Goal: Browse casually

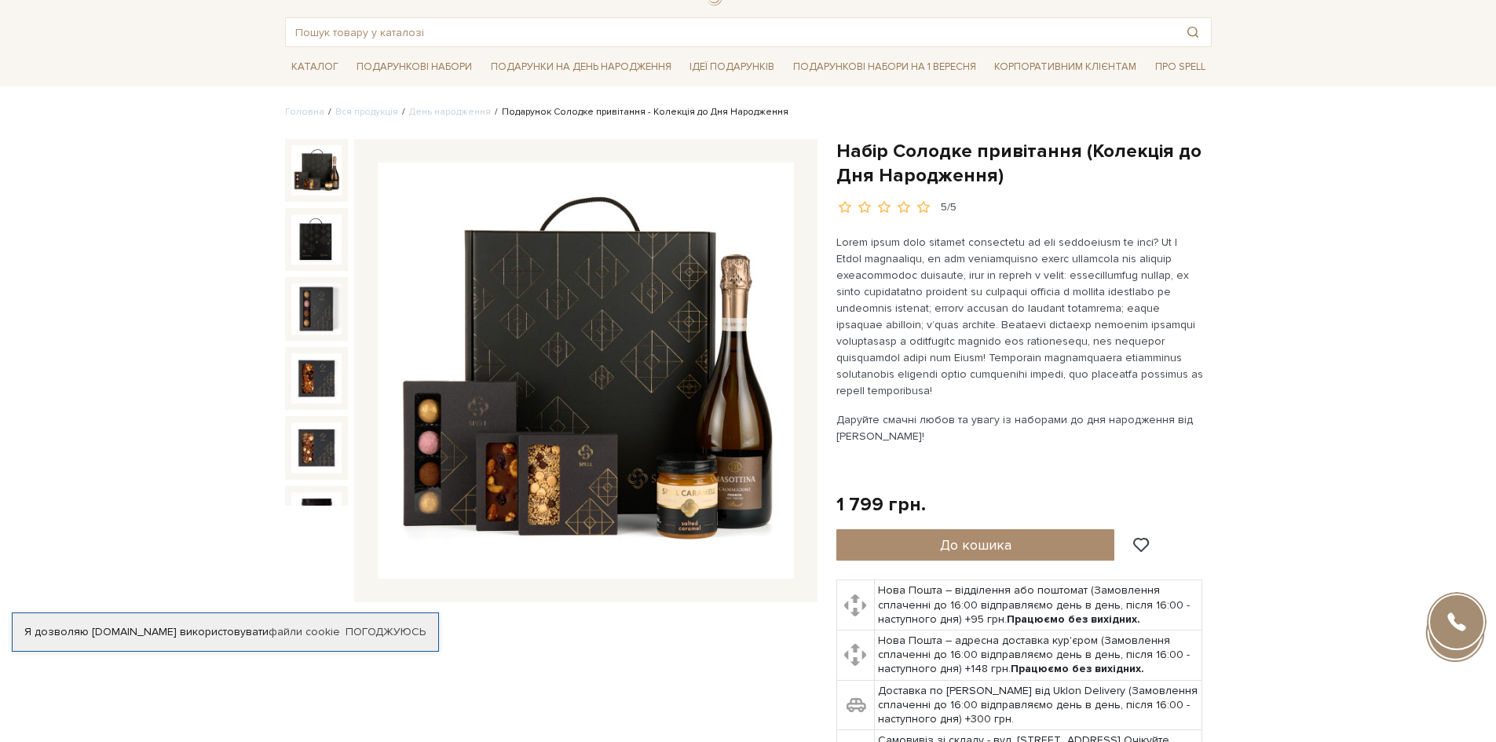
scroll to position [79, 0]
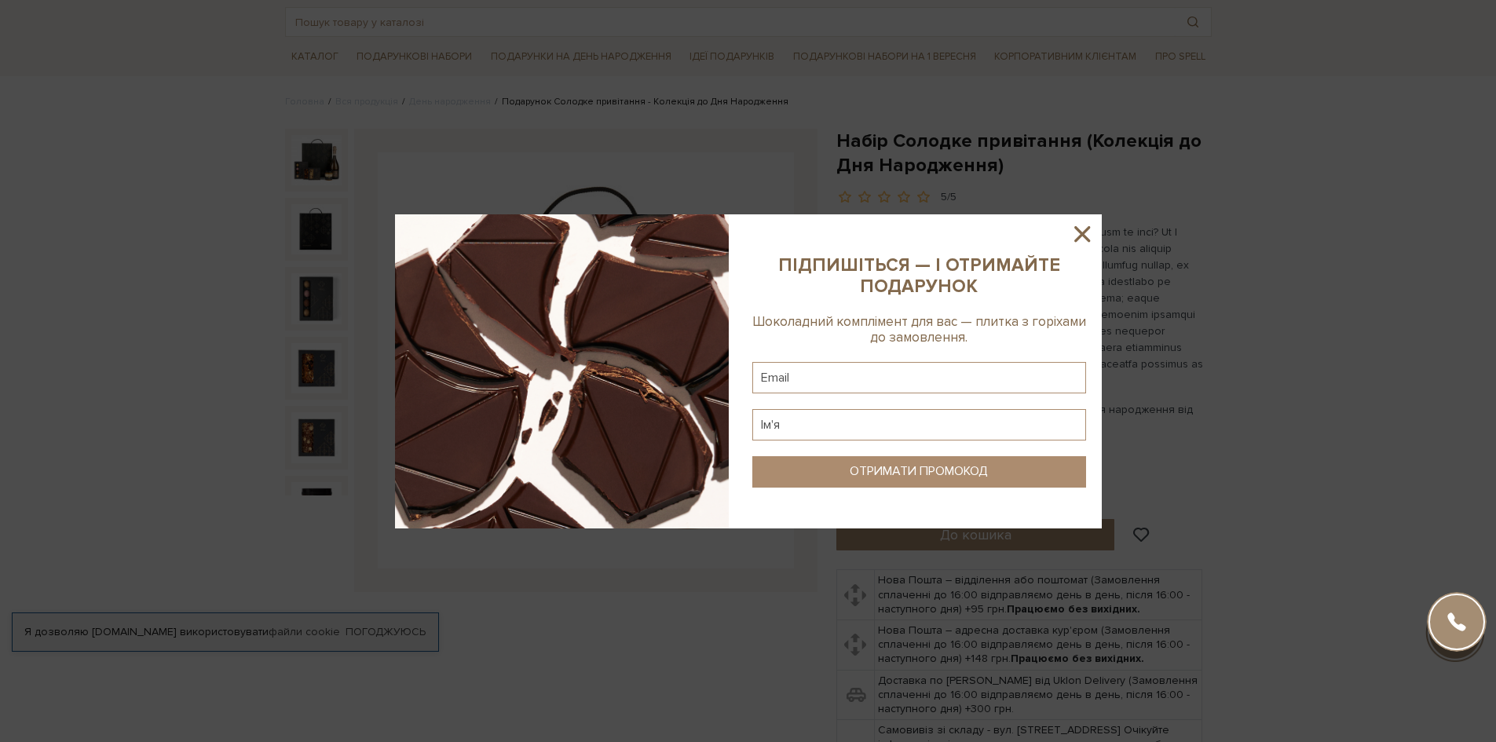
click at [1095, 234] on icon at bounding box center [1082, 234] width 27 height 27
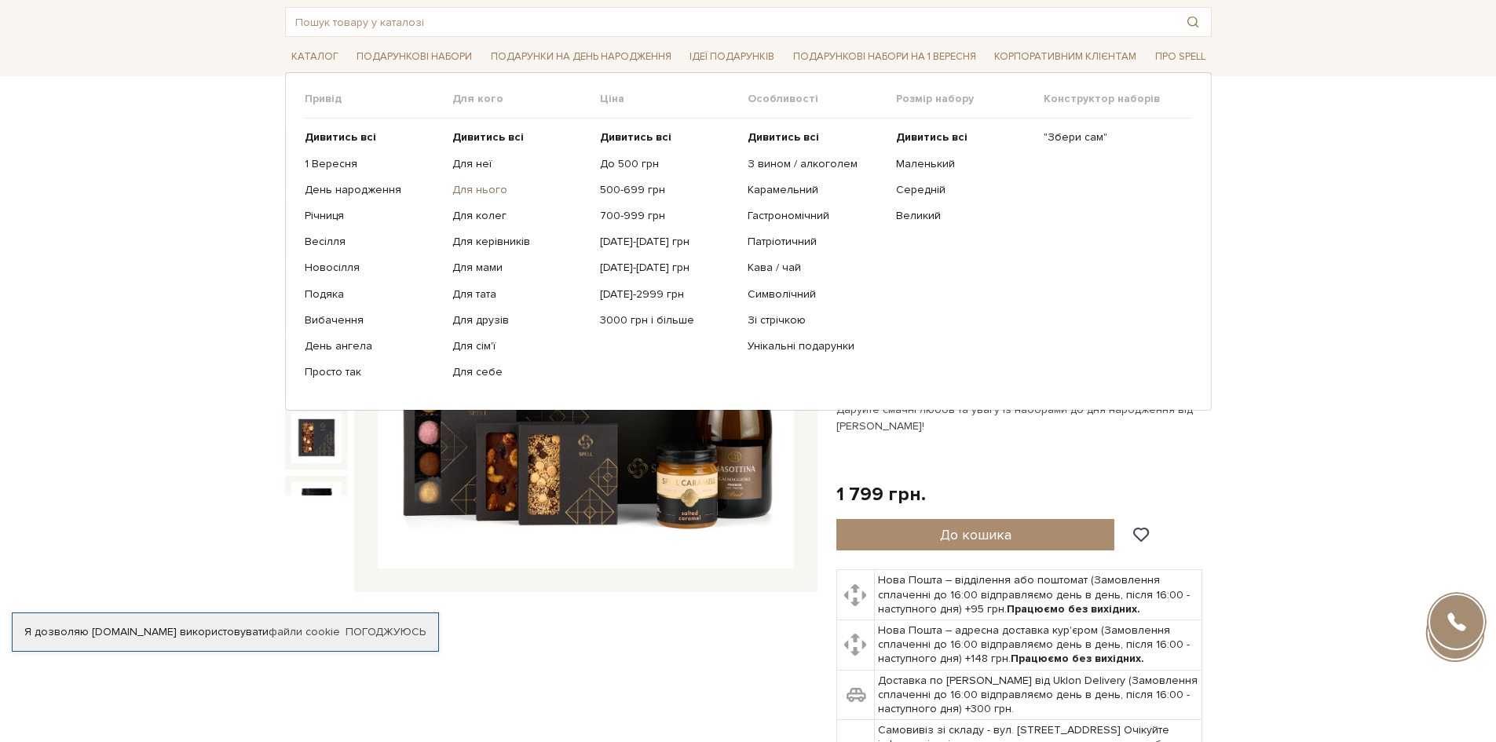
click at [489, 190] on link "Для нього" at bounding box center [520, 190] width 136 height 14
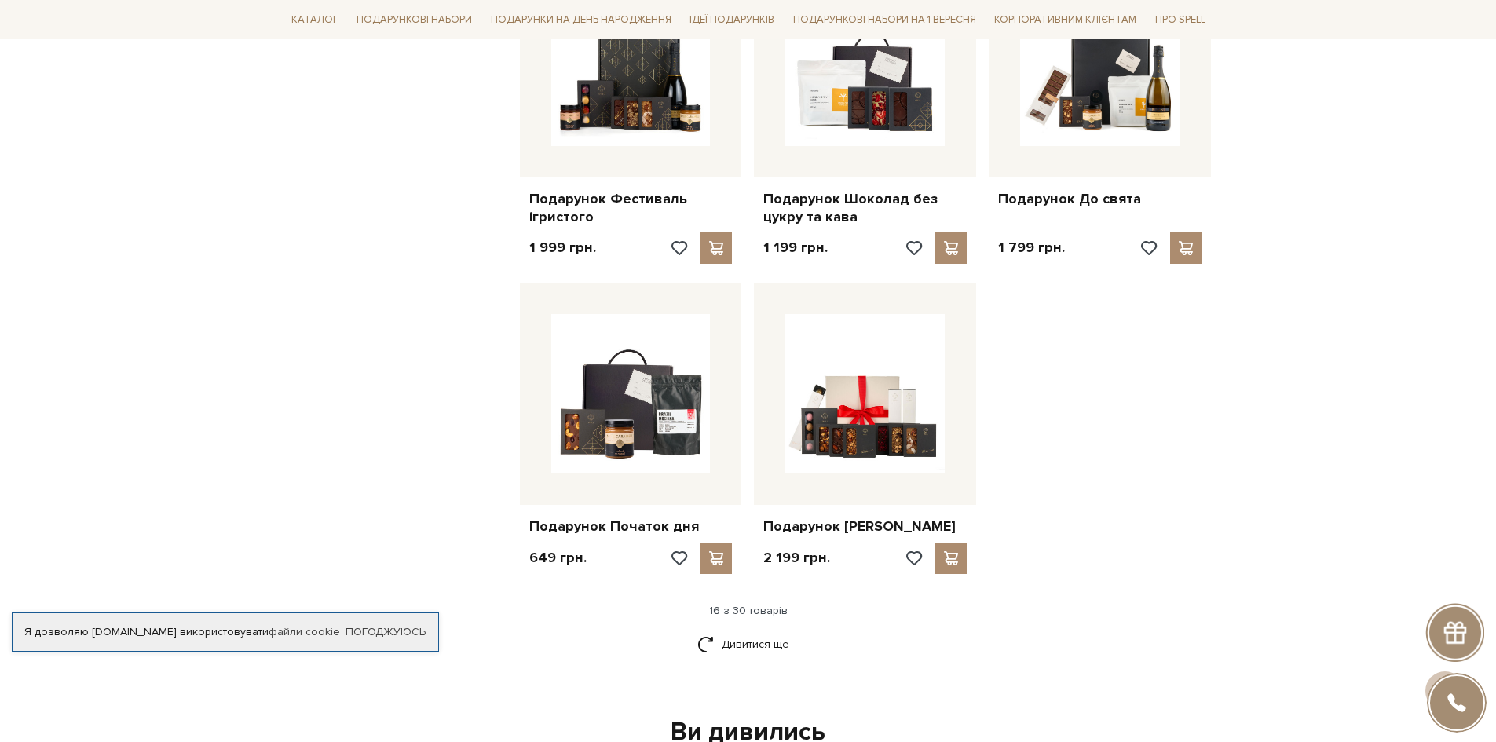
scroll to position [1806, 0]
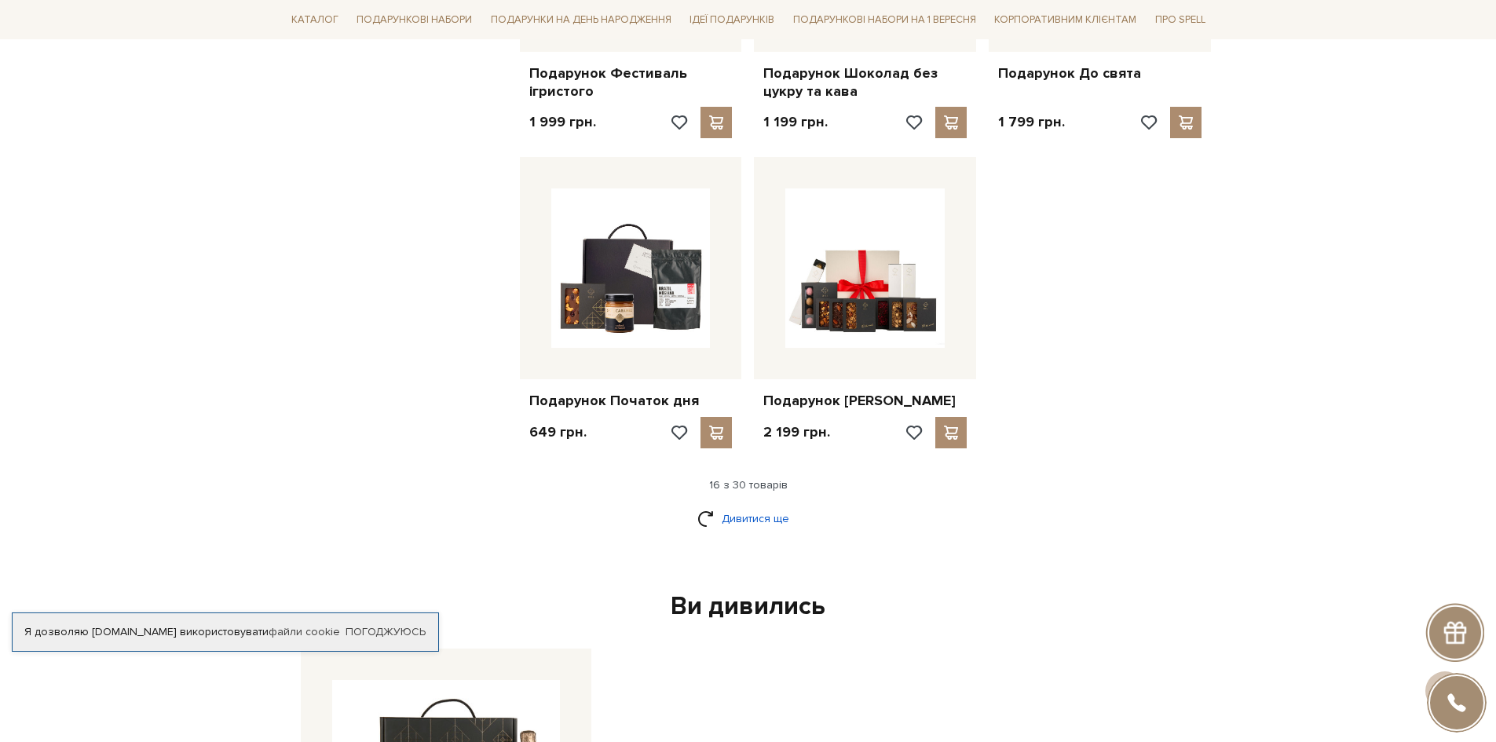
click at [752, 509] on link "Дивитися ще" at bounding box center [748, 518] width 102 height 27
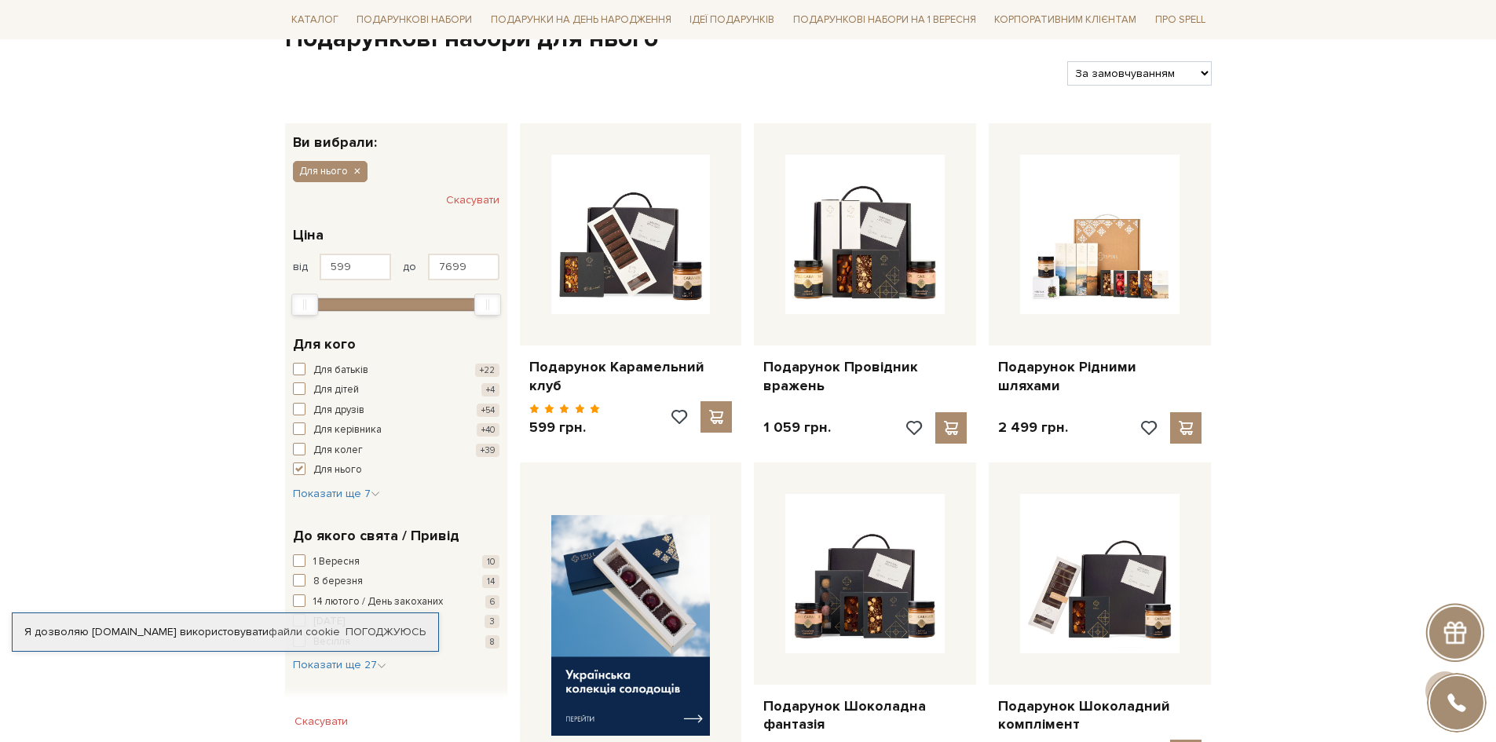
scroll to position [0, 0]
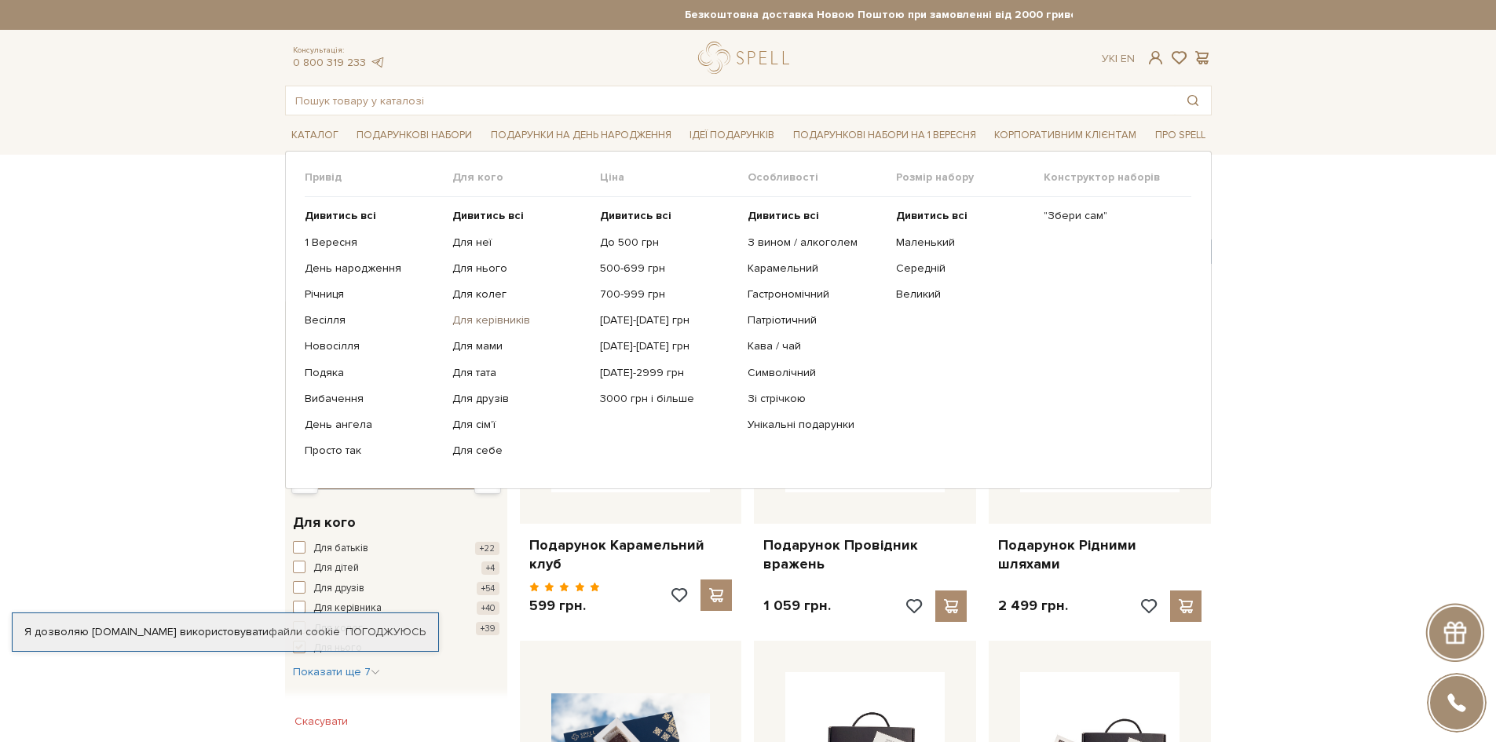
drag, startPoint x: 503, startPoint y: 311, endPoint x: 484, endPoint y: 317, distance: 19.9
click at [483, 294] on link "Для колег" at bounding box center [520, 294] width 136 height 14
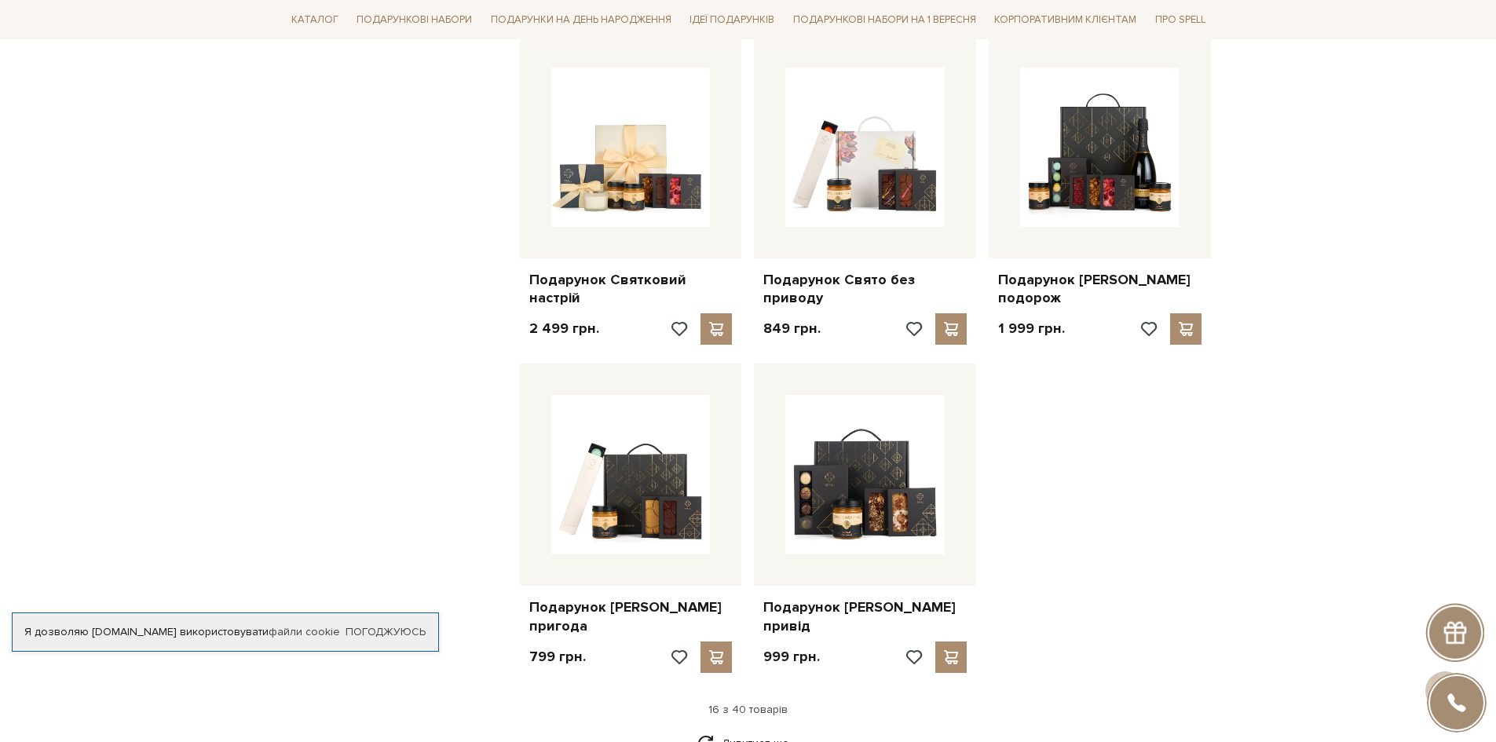
scroll to position [1649, 0]
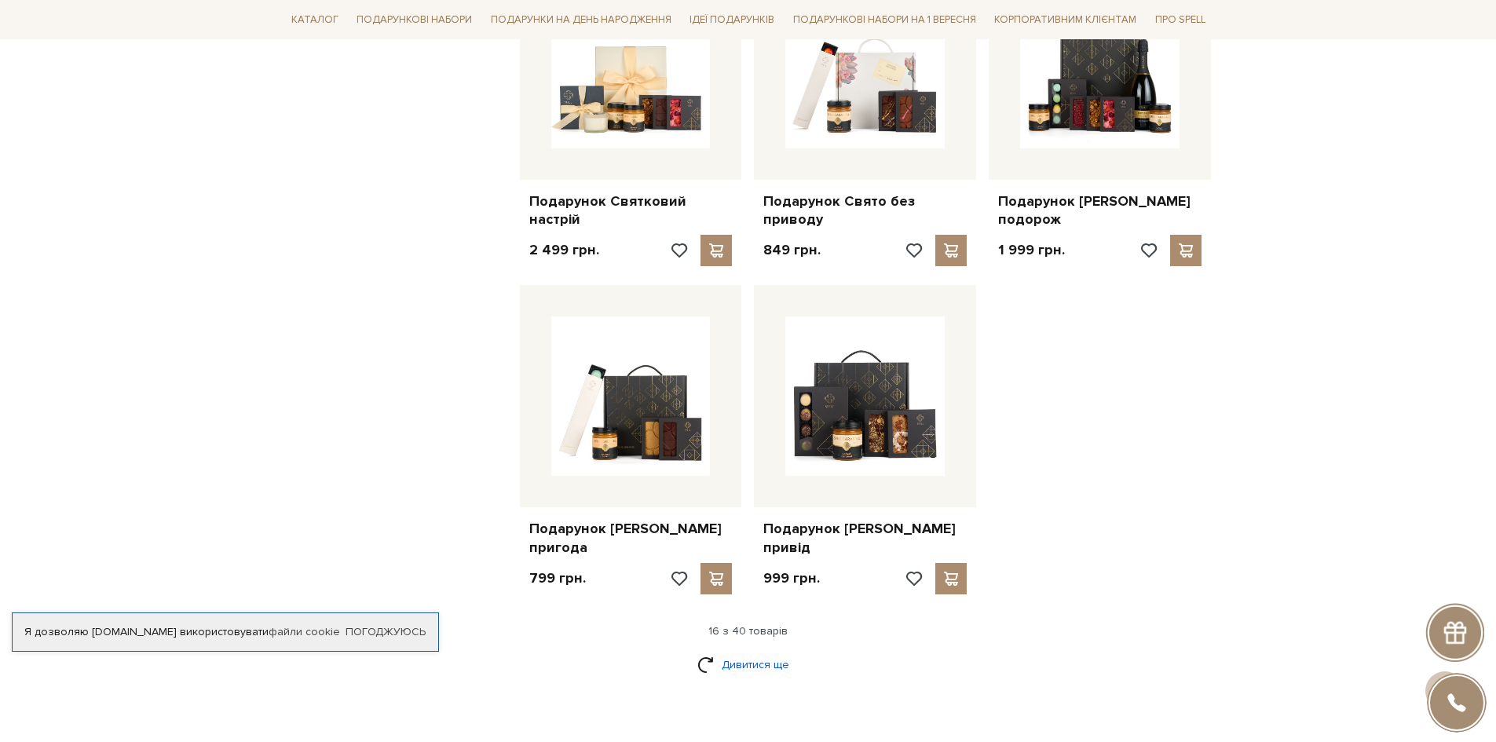
click at [752, 651] on link "Дивитися ще" at bounding box center [748, 664] width 102 height 27
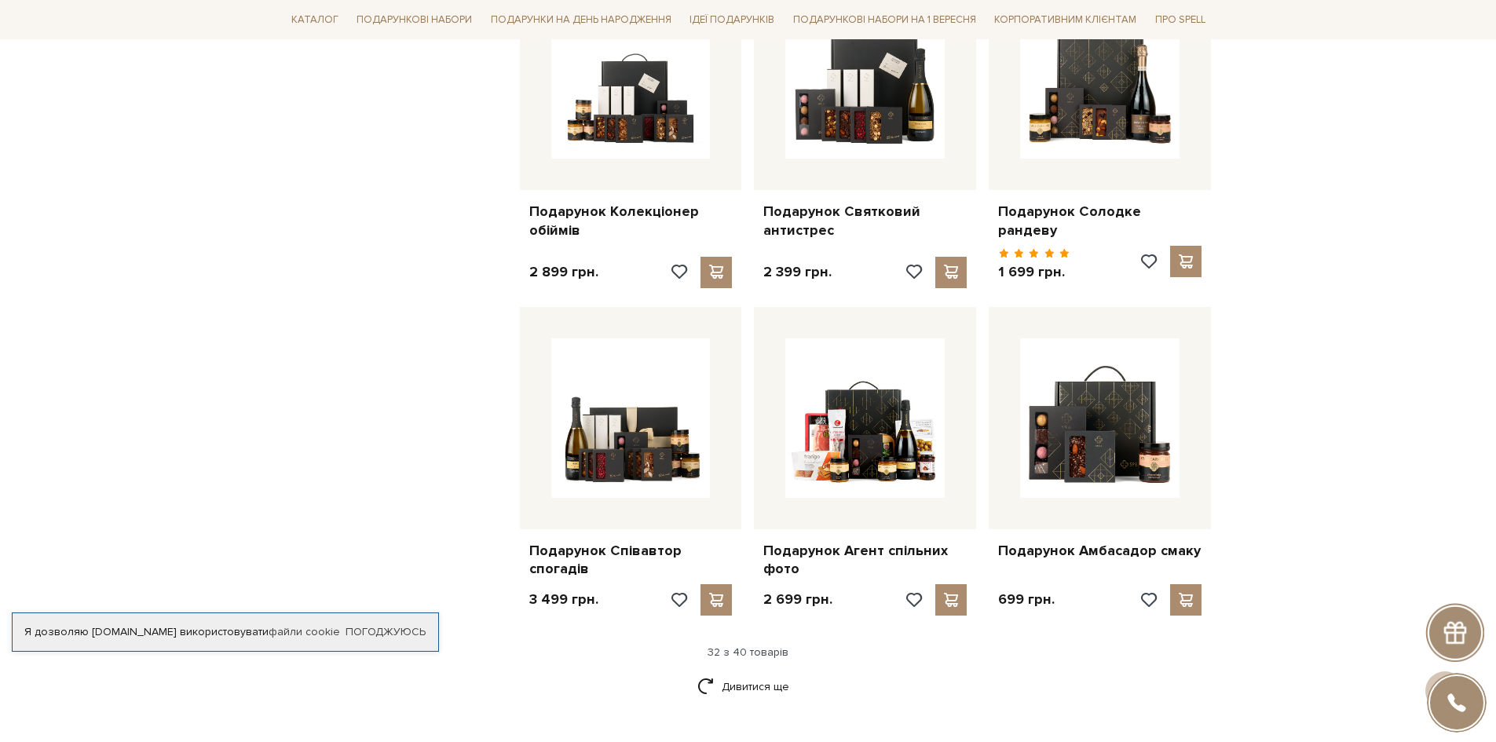
scroll to position [3298, 0]
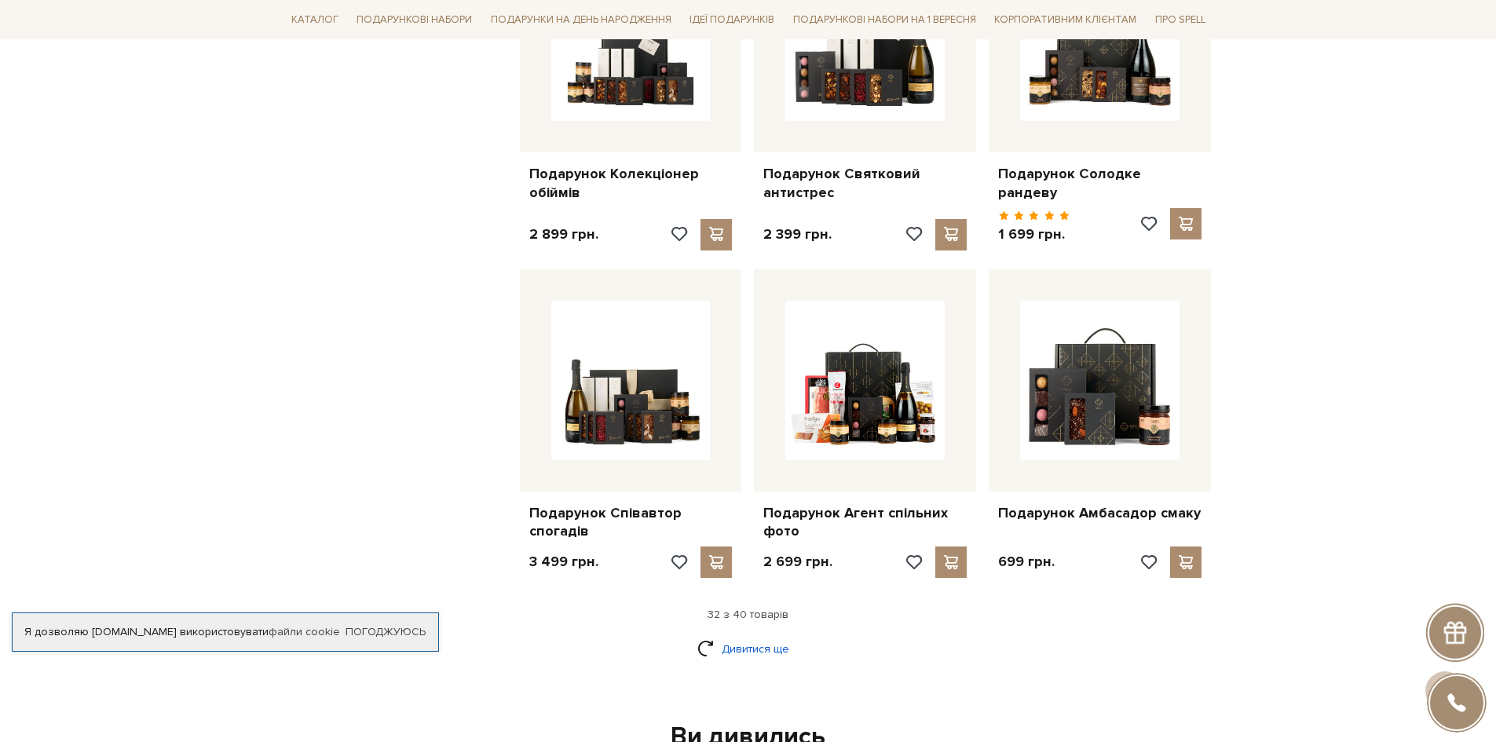
click at [784, 635] on link "Дивитися ще" at bounding box center [748, 648] width 102 height 27
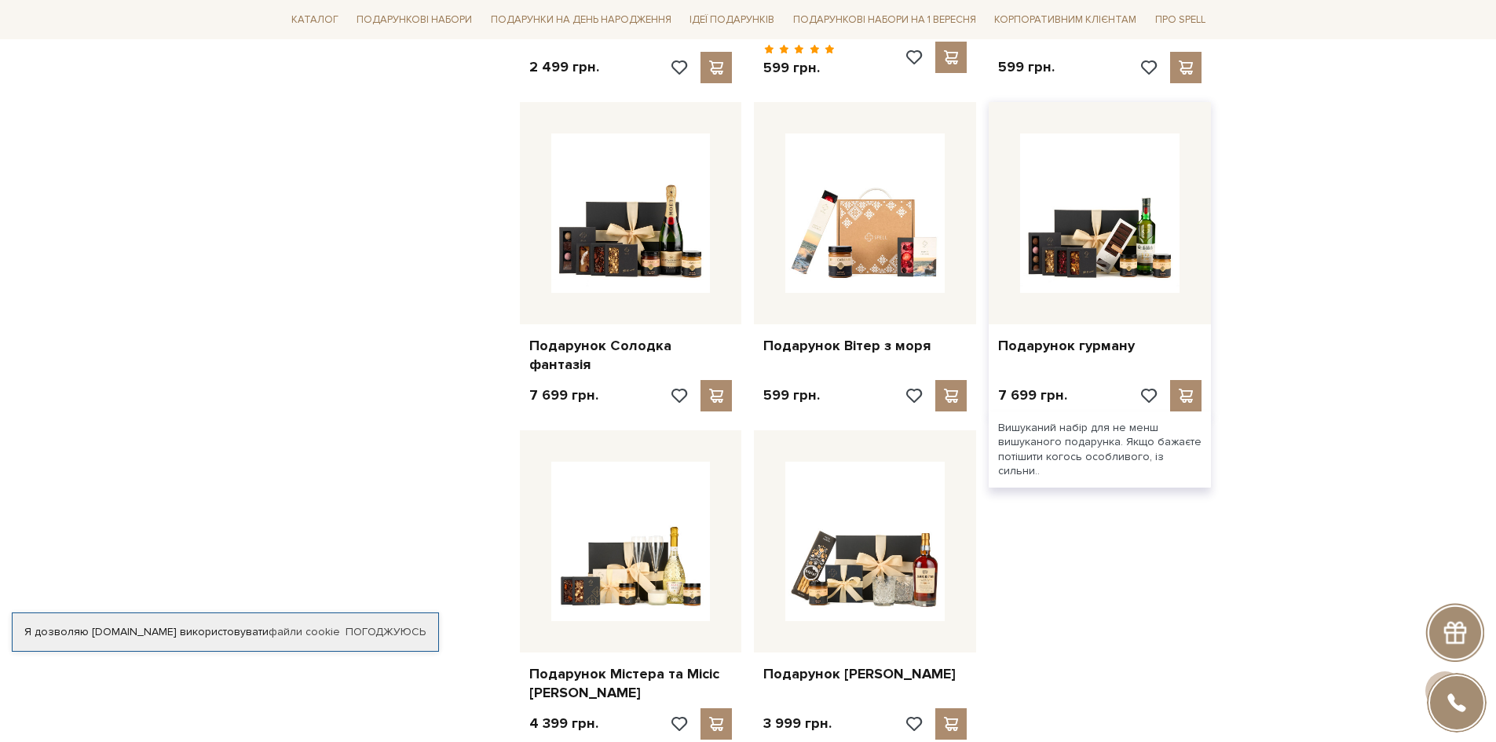
scroll to position [4004, 0]
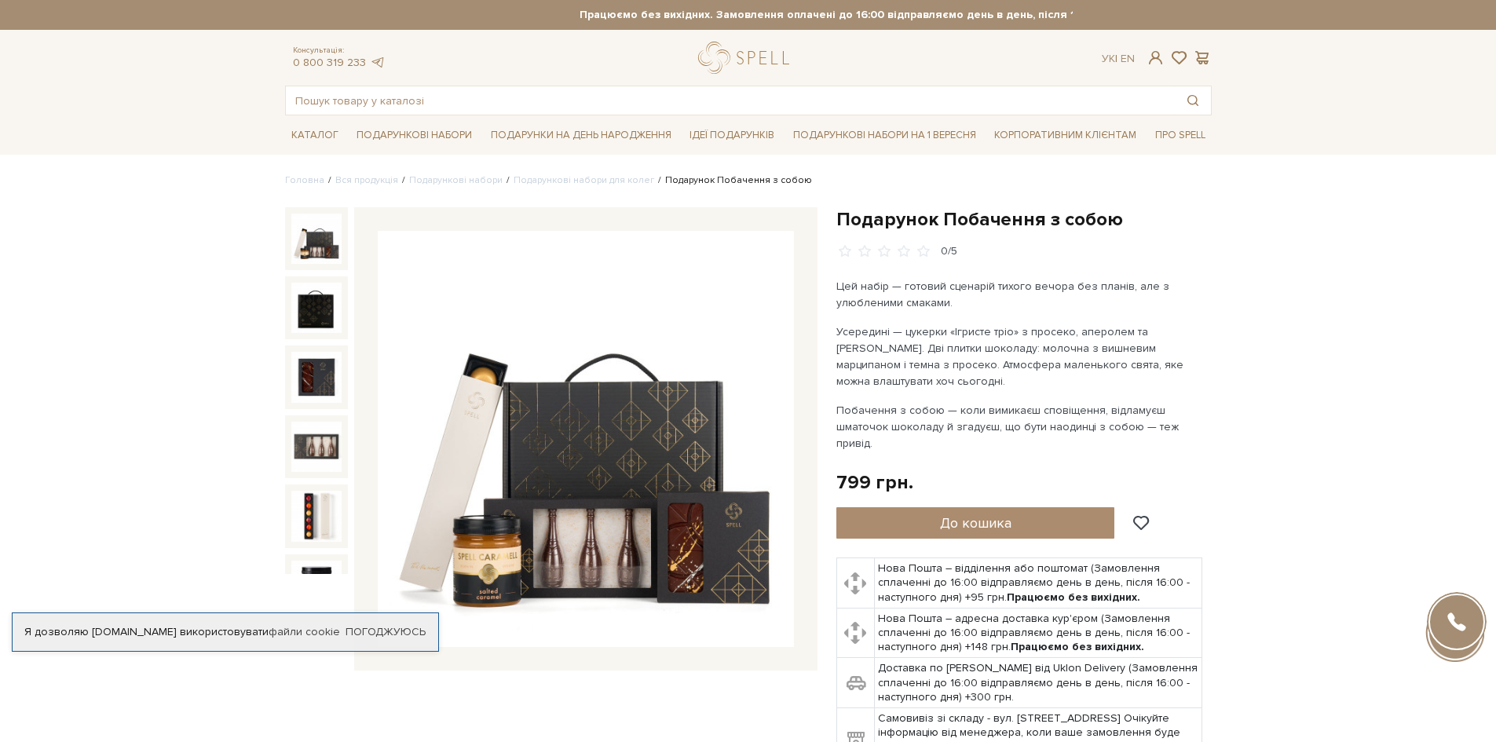
drag, startPoint x: 830, startPoint y: 208, endPoint x: 1180, endPoint y: 418, distance: 408.5
click at [1180, 418] on div "Подарунок Побачення з собою 0/5" at bounding box center [1024, 499] width 394 height 584
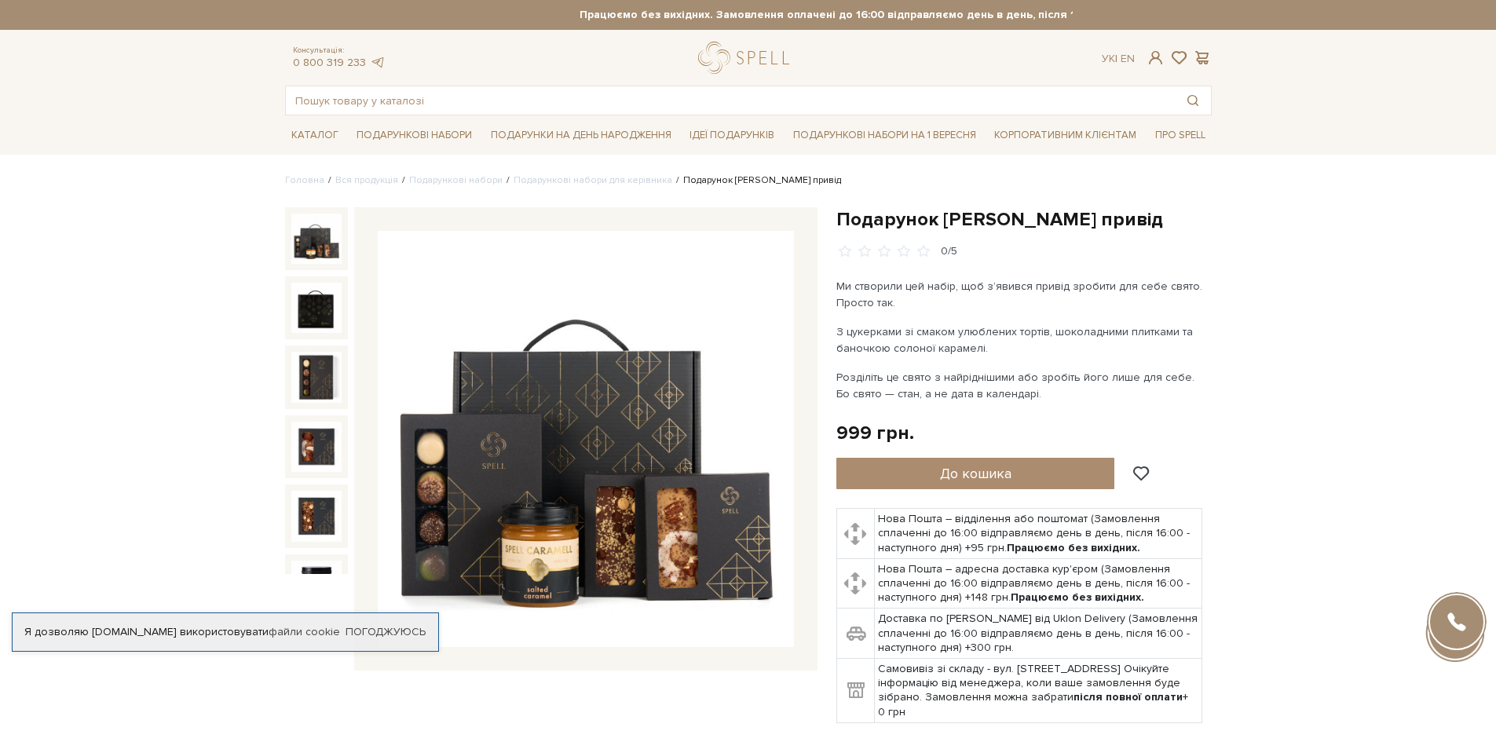
scroll to position [79, 0]
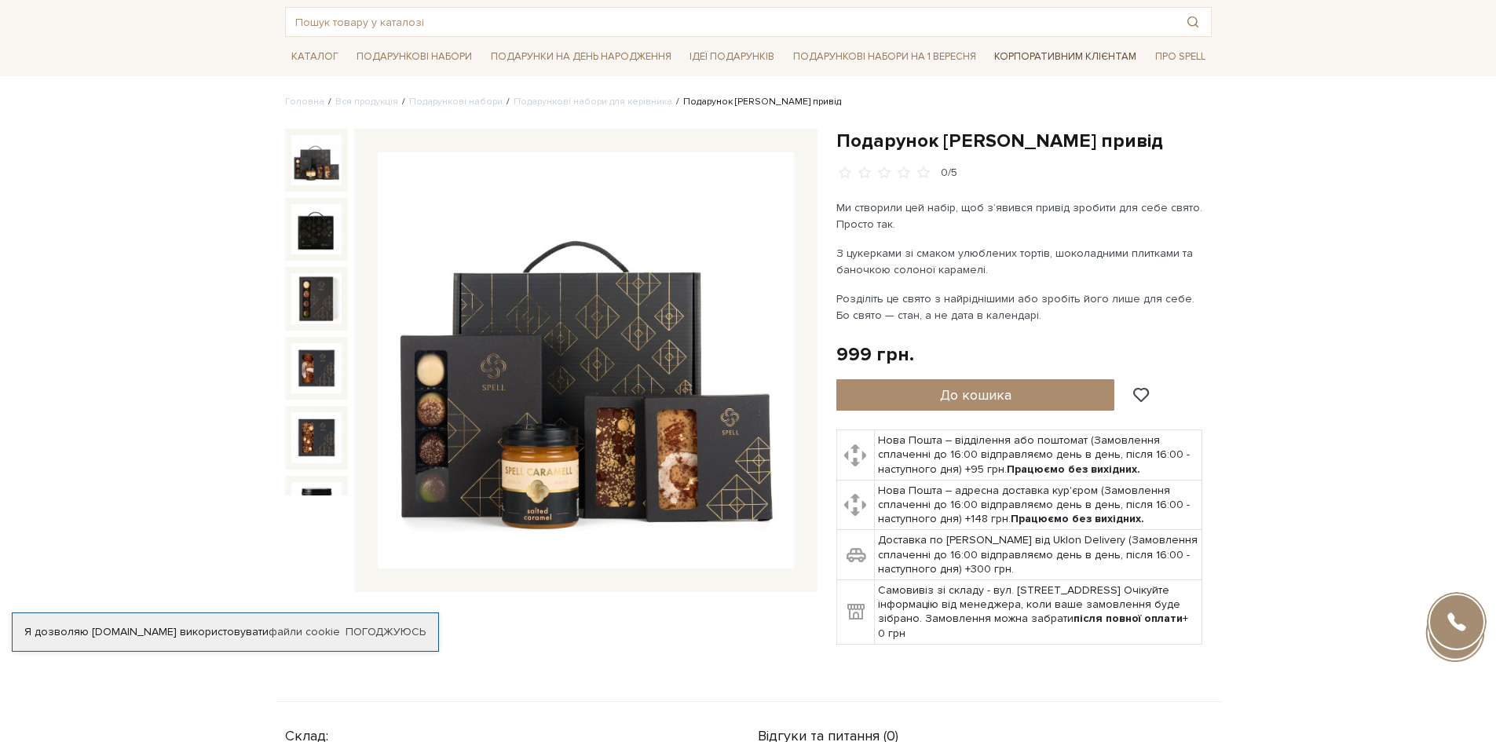
click at [1095, 56] on link "Корпоративним клієнтам" at bounding box center [1065, 56] width 155 height 27
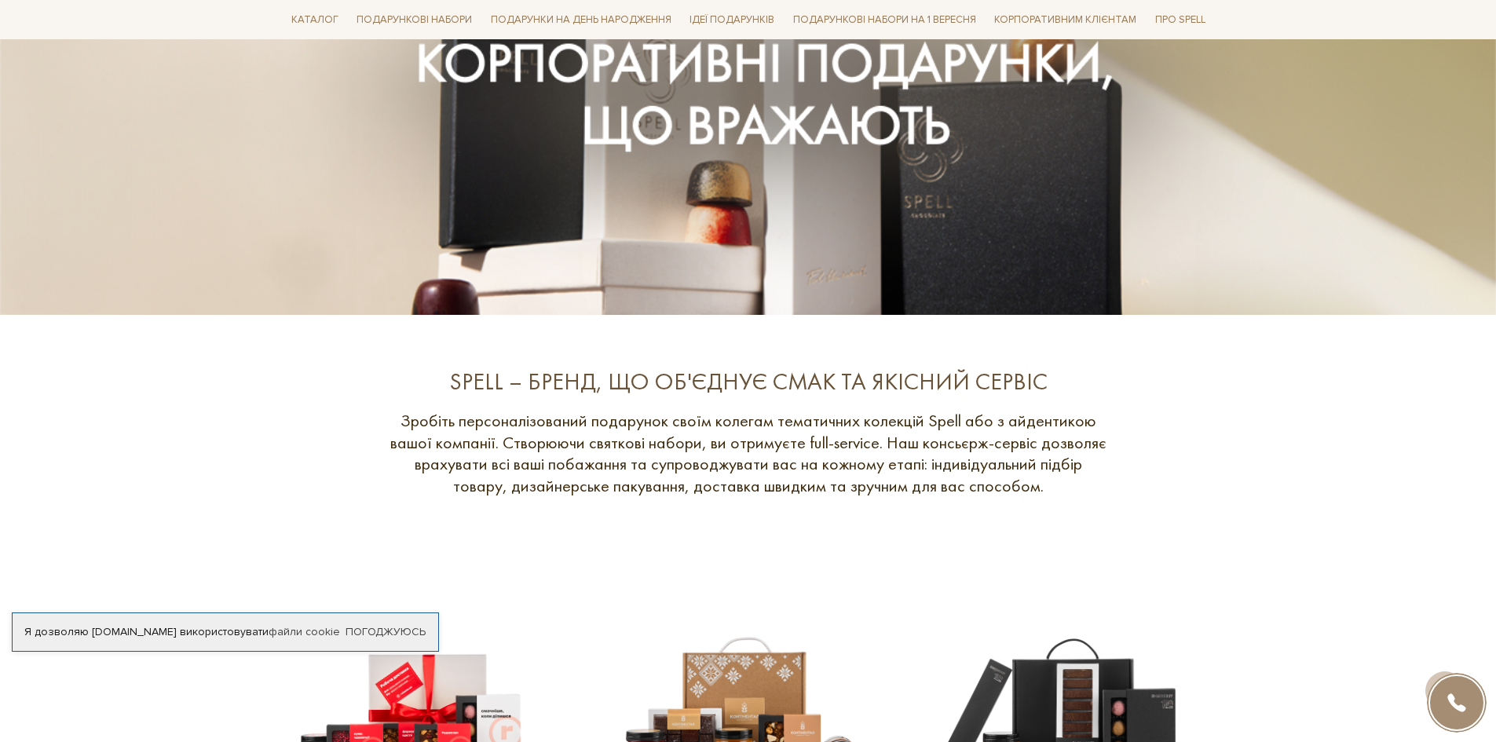
scroll to position [785, 0]
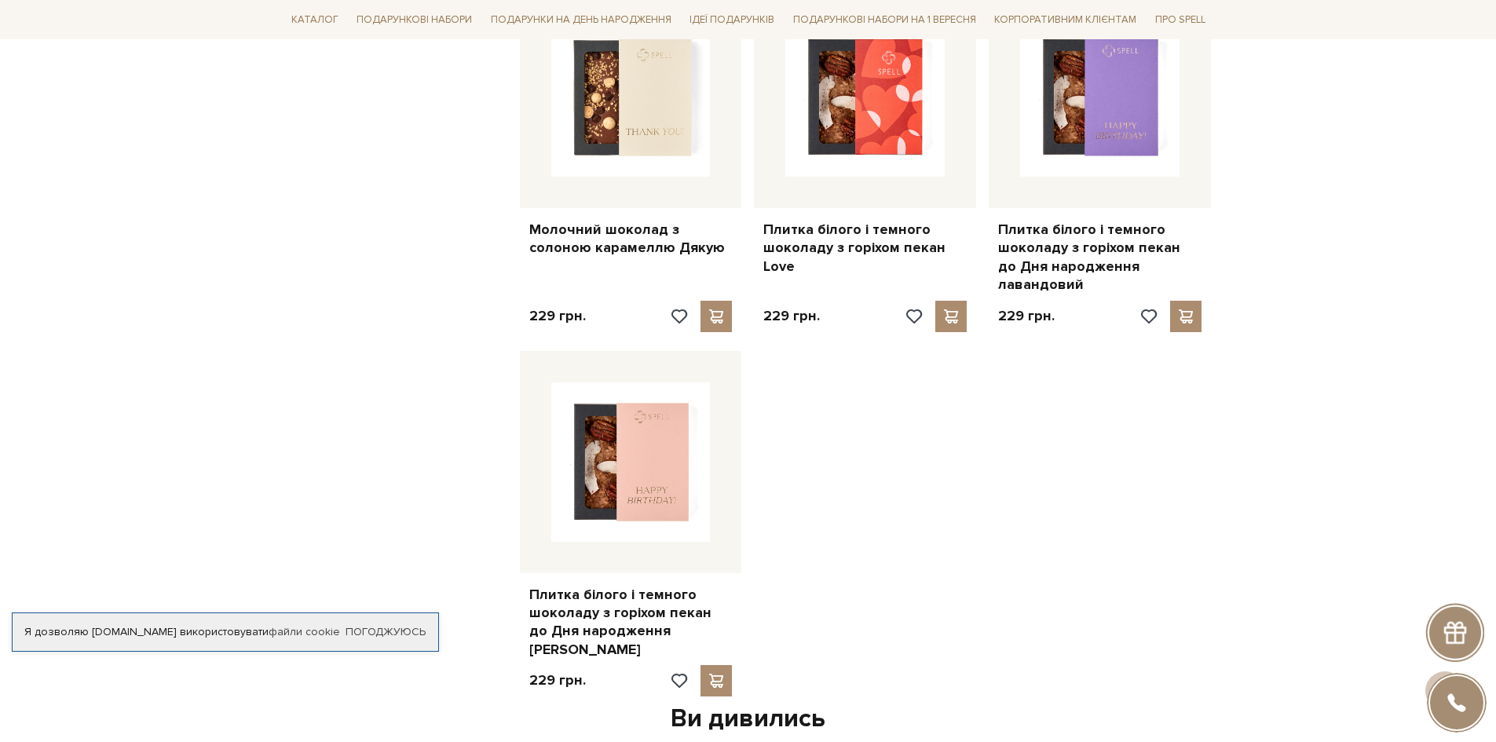
scroll to position [1492, 0]
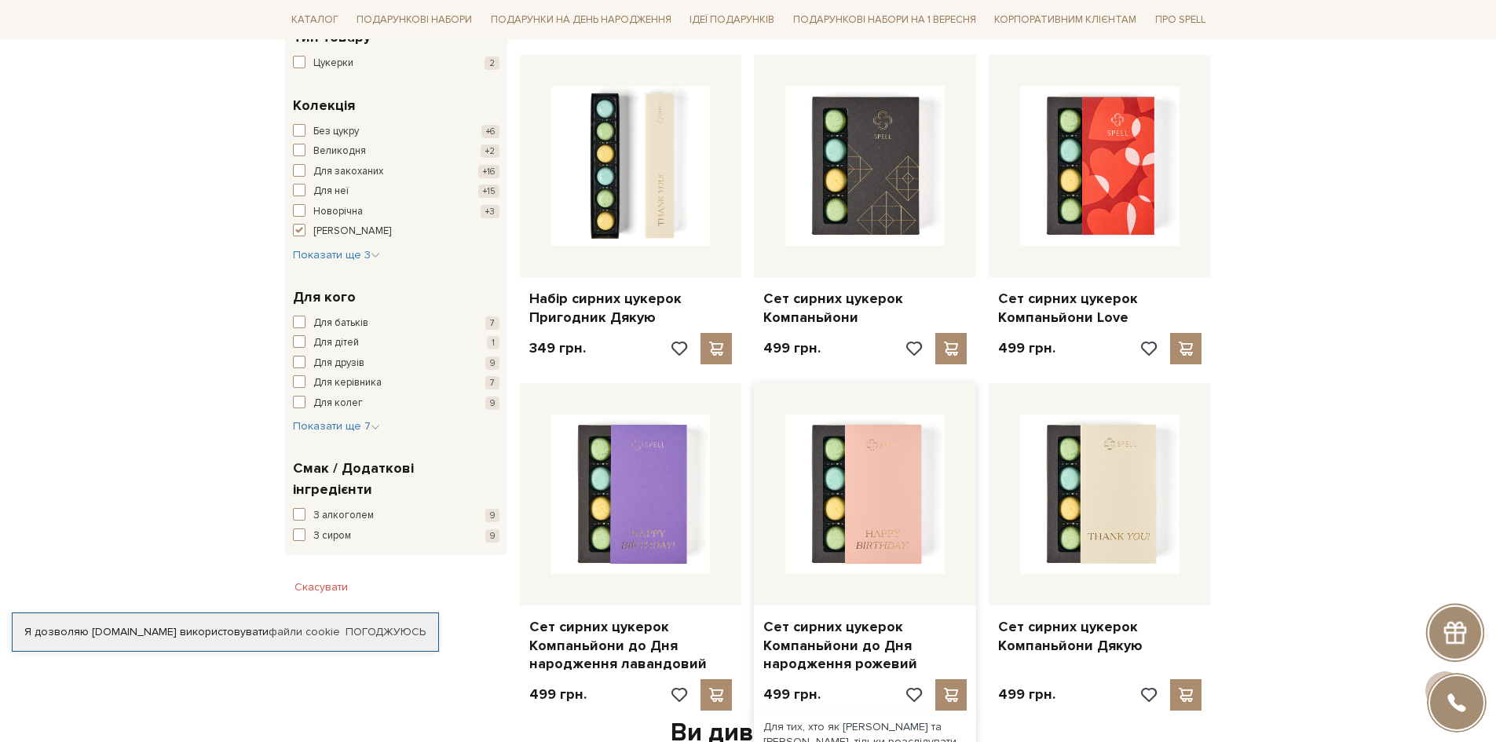
scroll to position [393, 0]
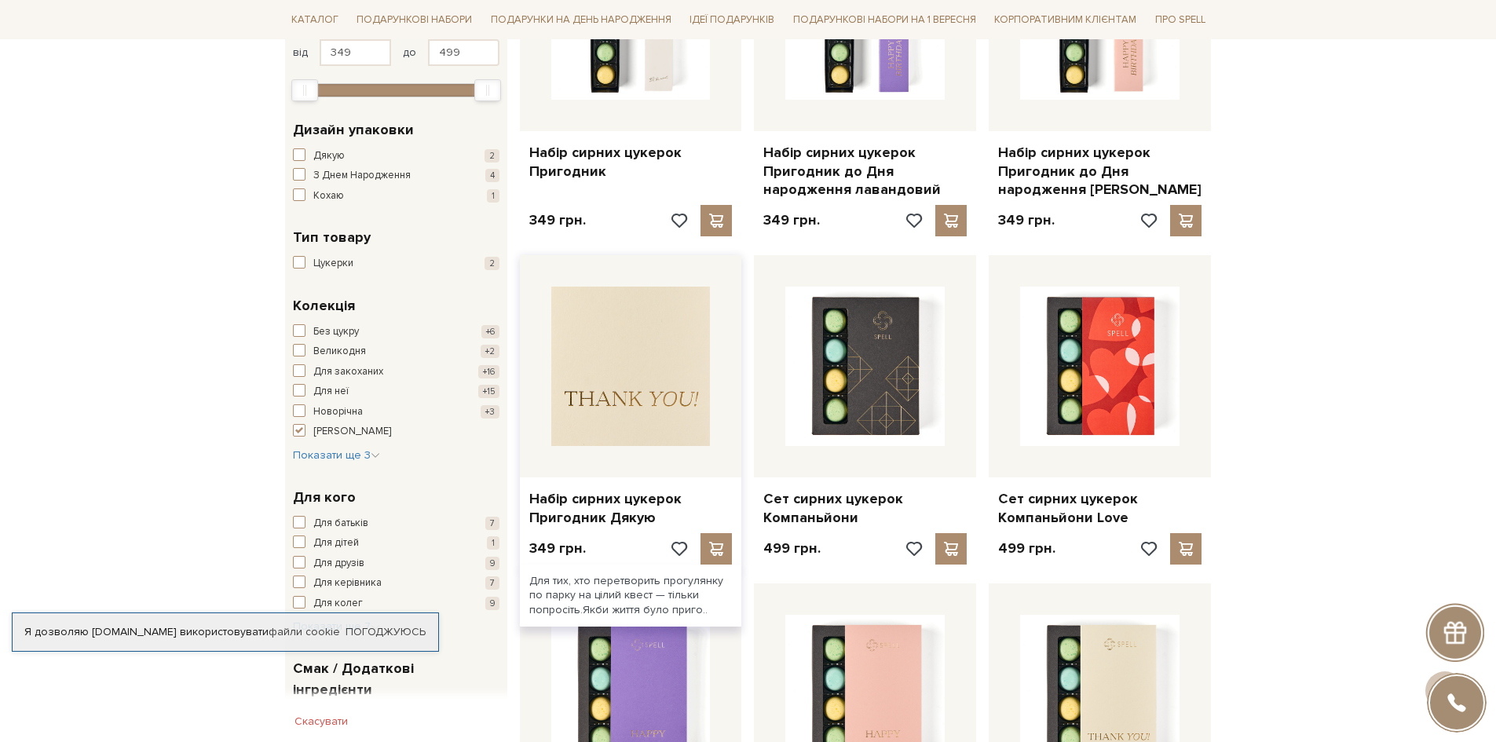
click at [647, 374] on img at bounding box center [630, 366] width 159 height 159
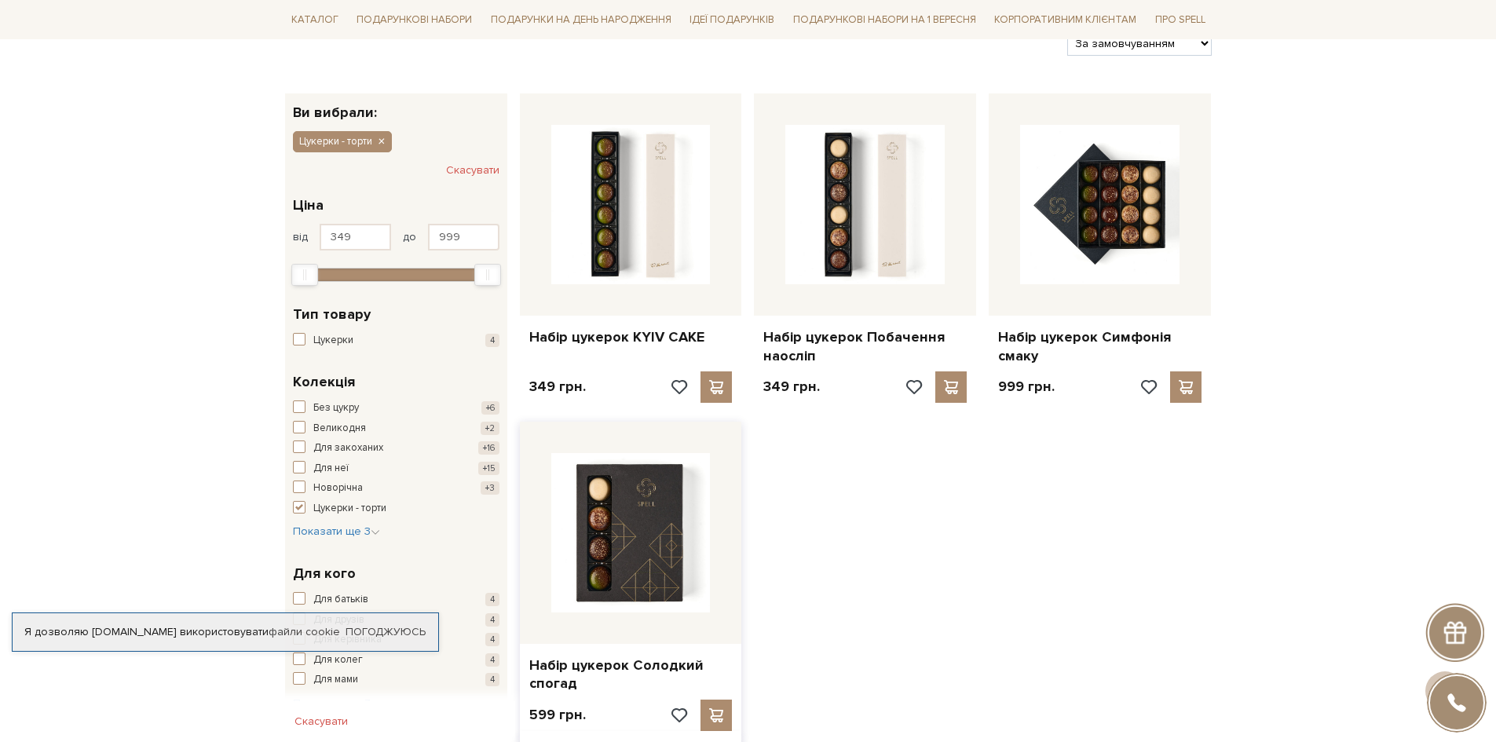
scroll to position [236, 0]
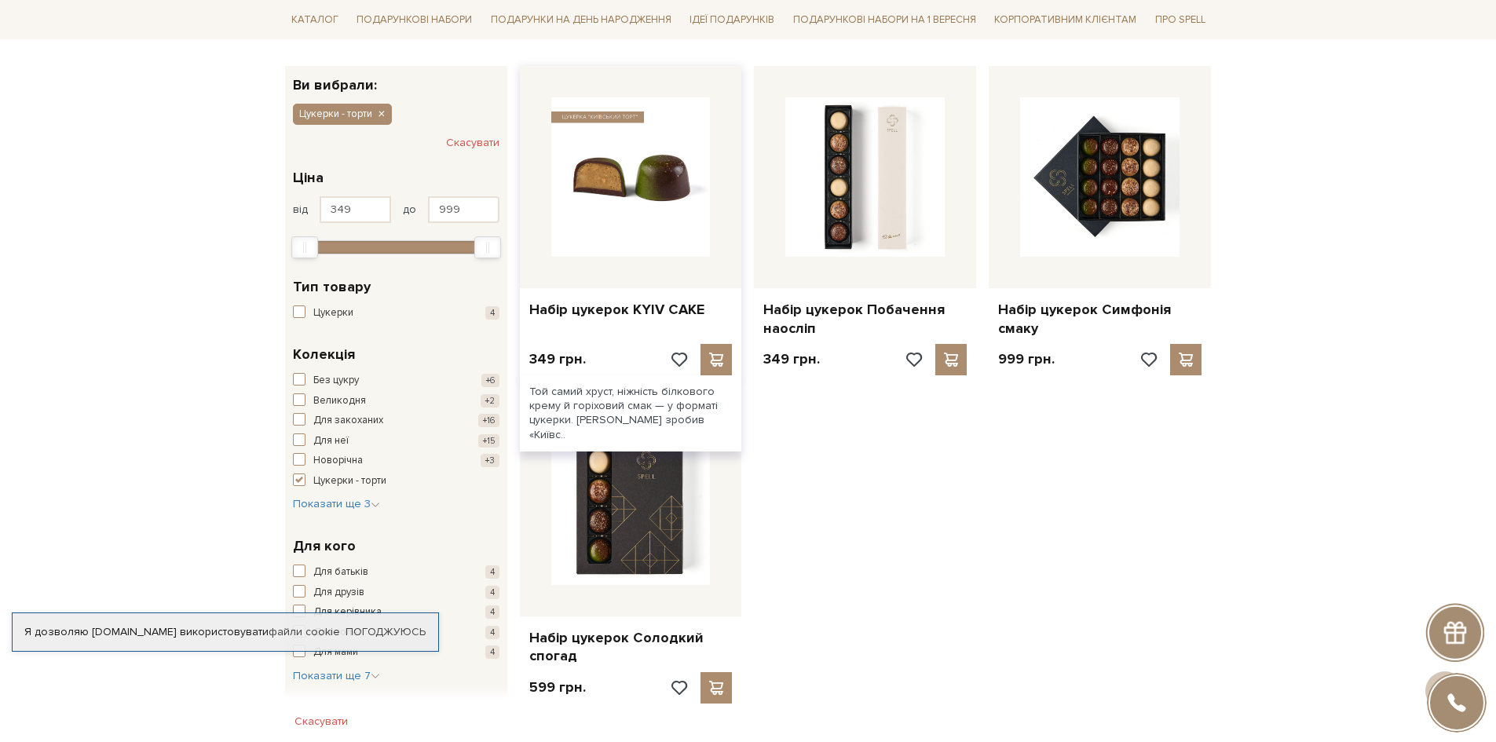
click at [625, 208] on img at bounding box center [630, 176] width 159 height 159
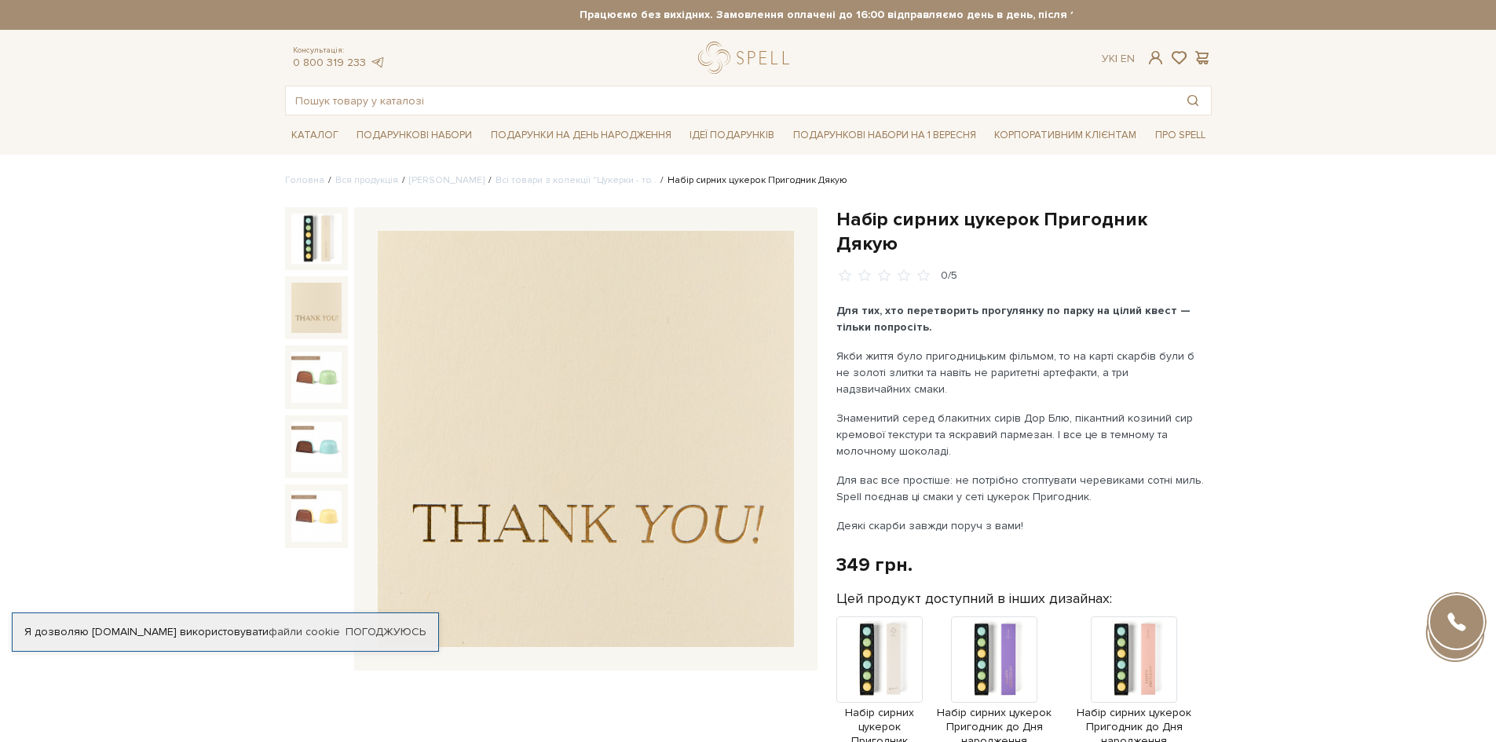
click at [325, 390] on img at bounding box center [316, 377] width 50 height 50
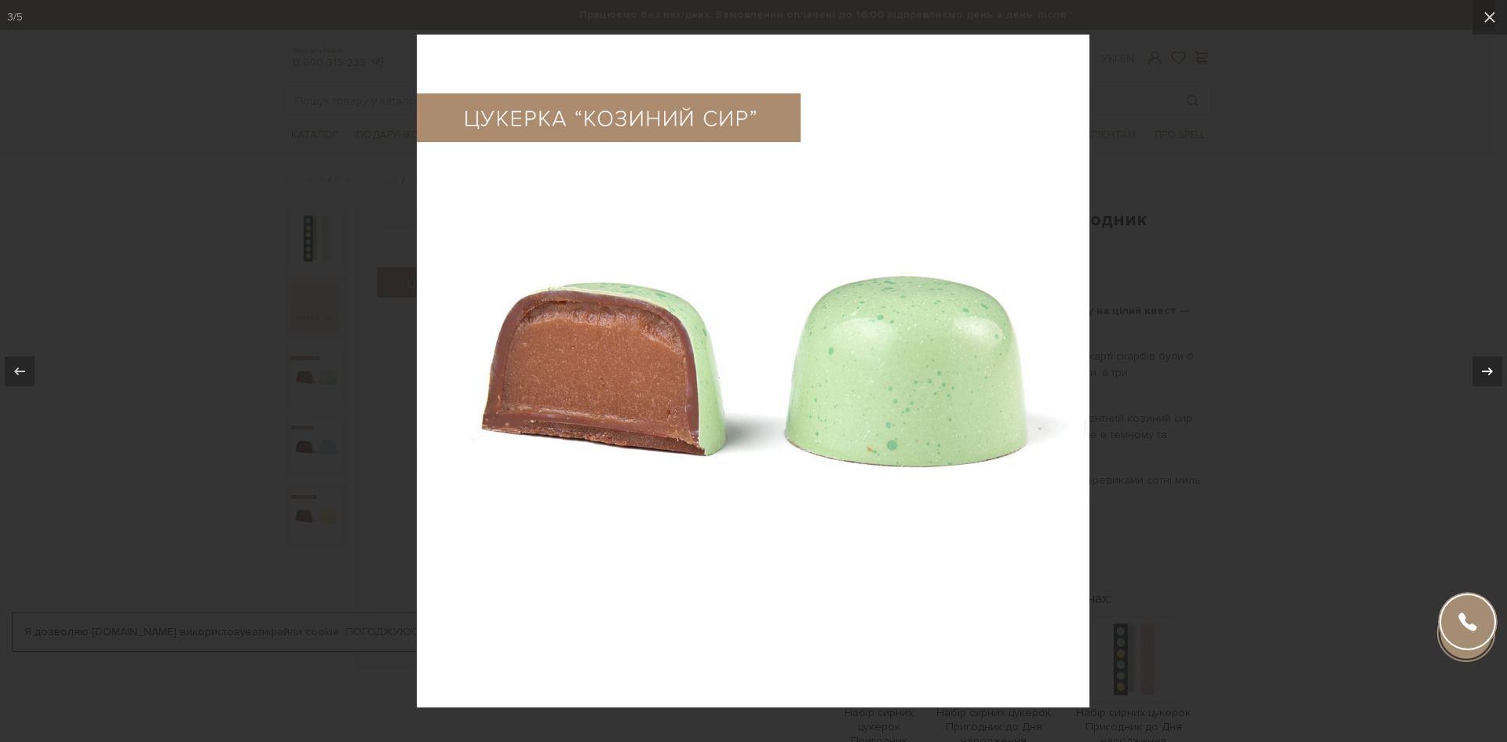
click at [1494, 368] on icon at bounding box center [1487, 371] width 19 height 19
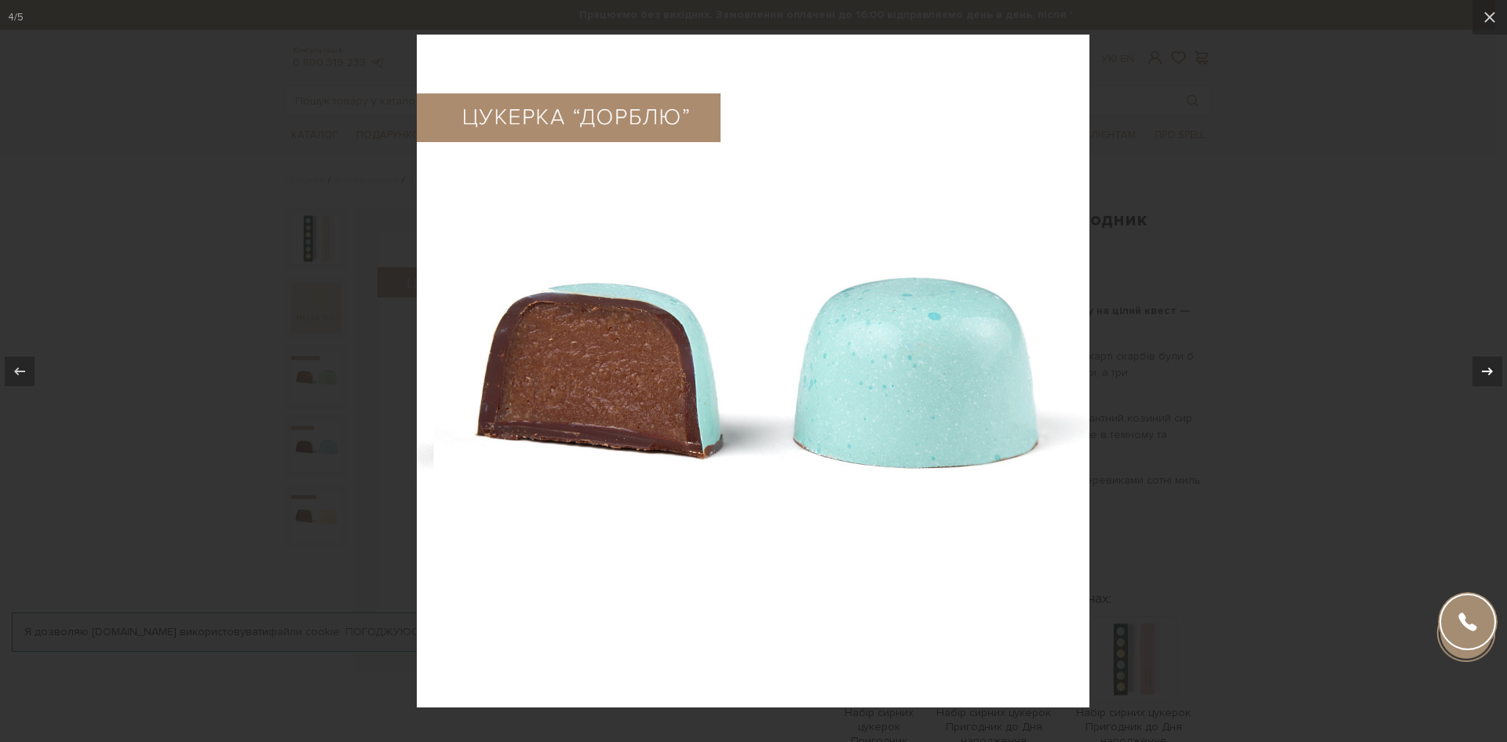
click at [1494, 368] on icon at bounding box center [1487, 371] width 19 height 19
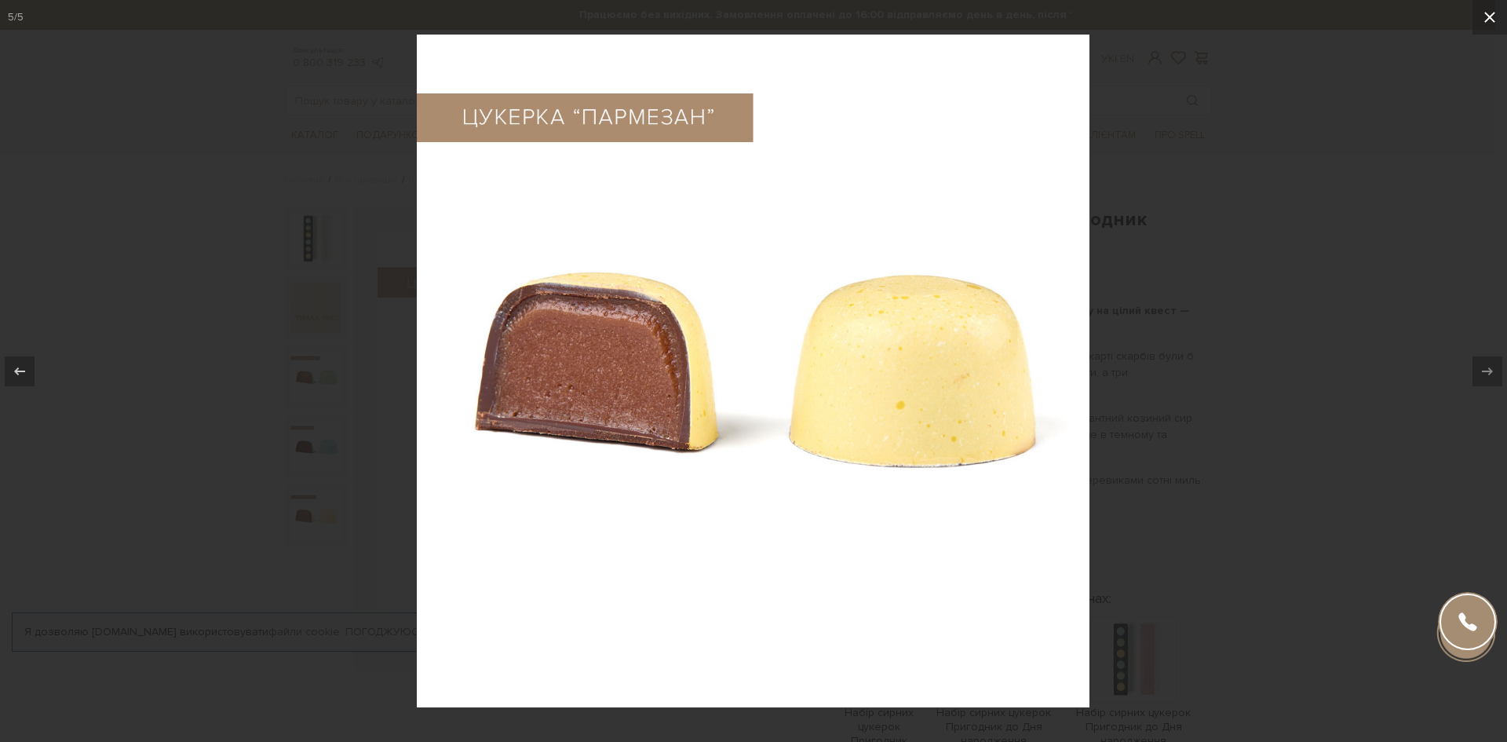
click at [1486, 13] on icon at bounding box center [1490, 17] width 11 height 11
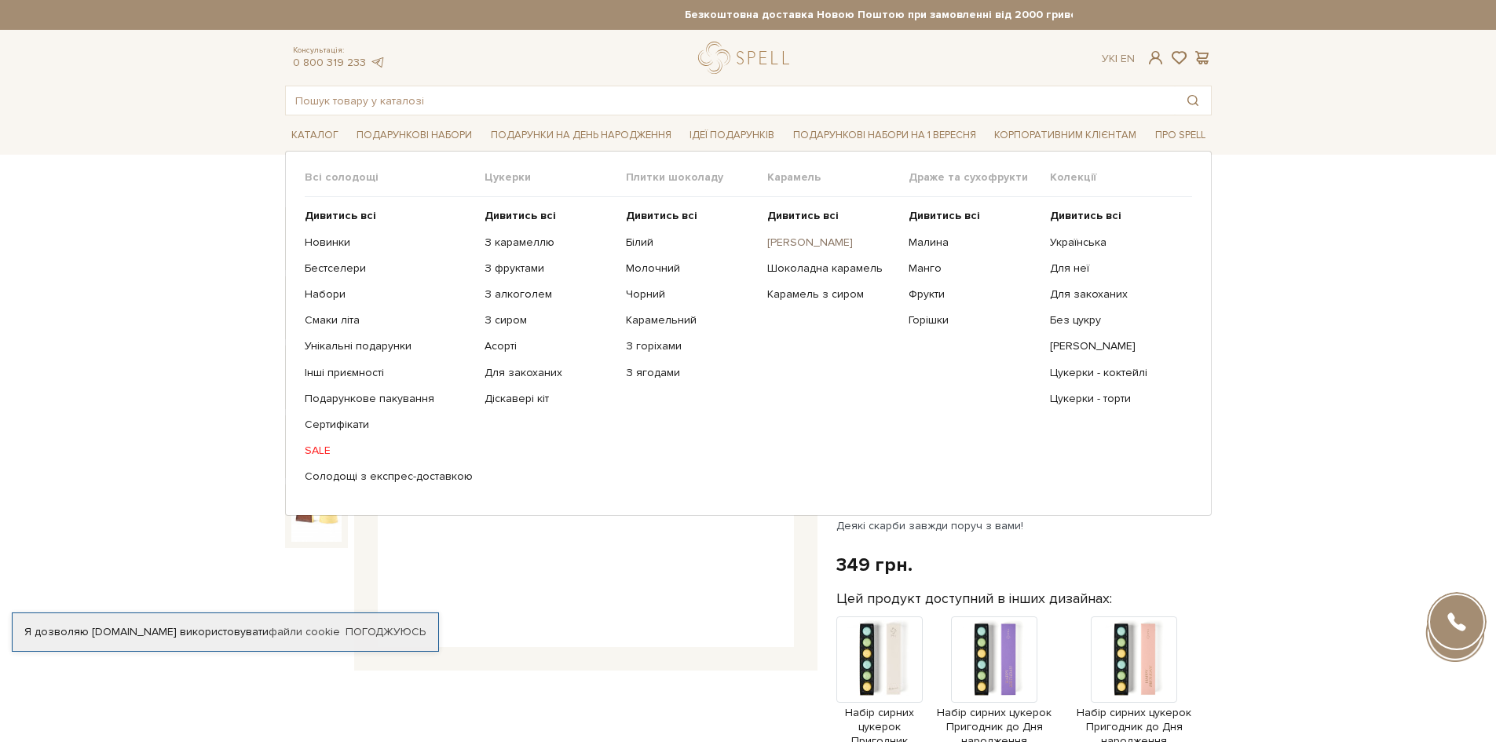
click at [832, 247] on link "[PERSON_NAME]" at bounding box center [832, 243] width 130 height 14
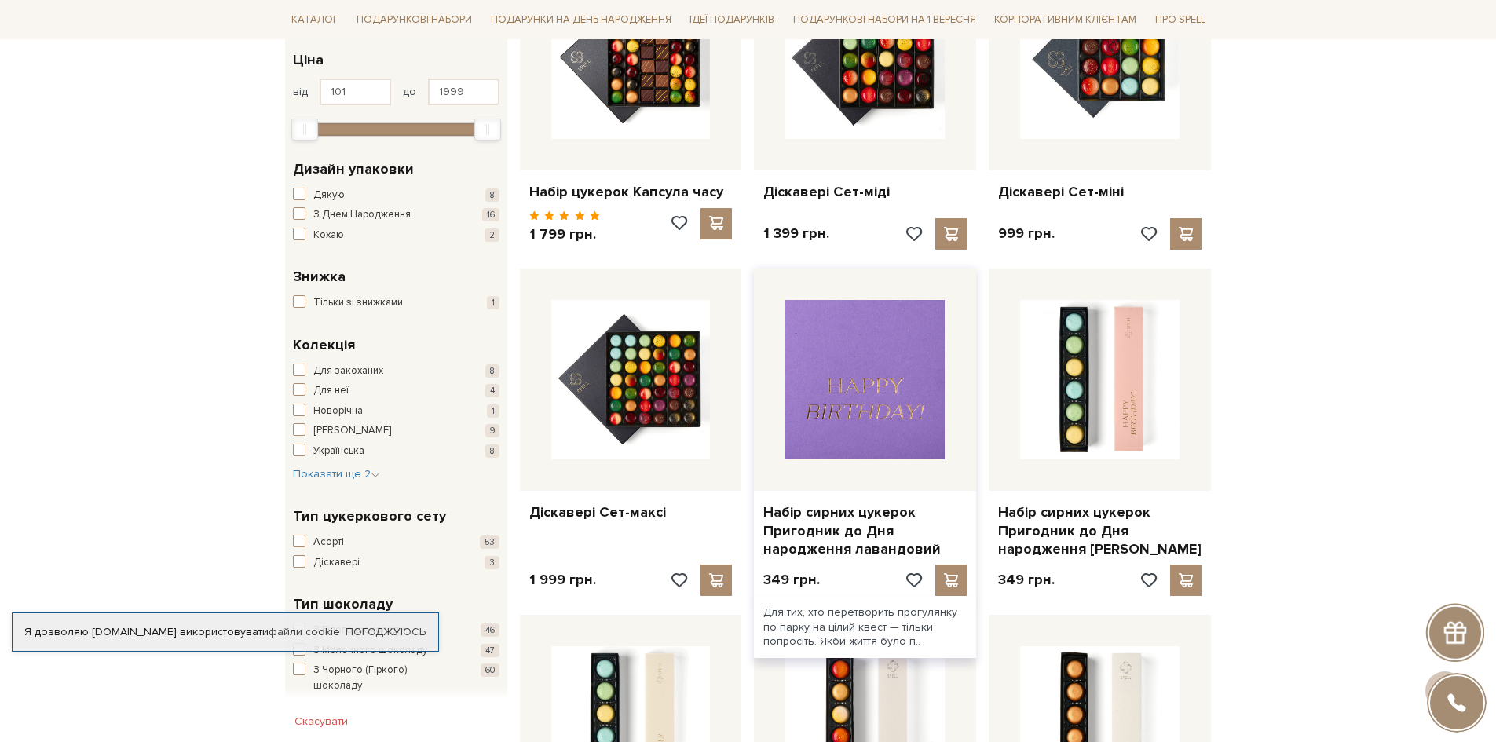
scroll to position [550, 0]
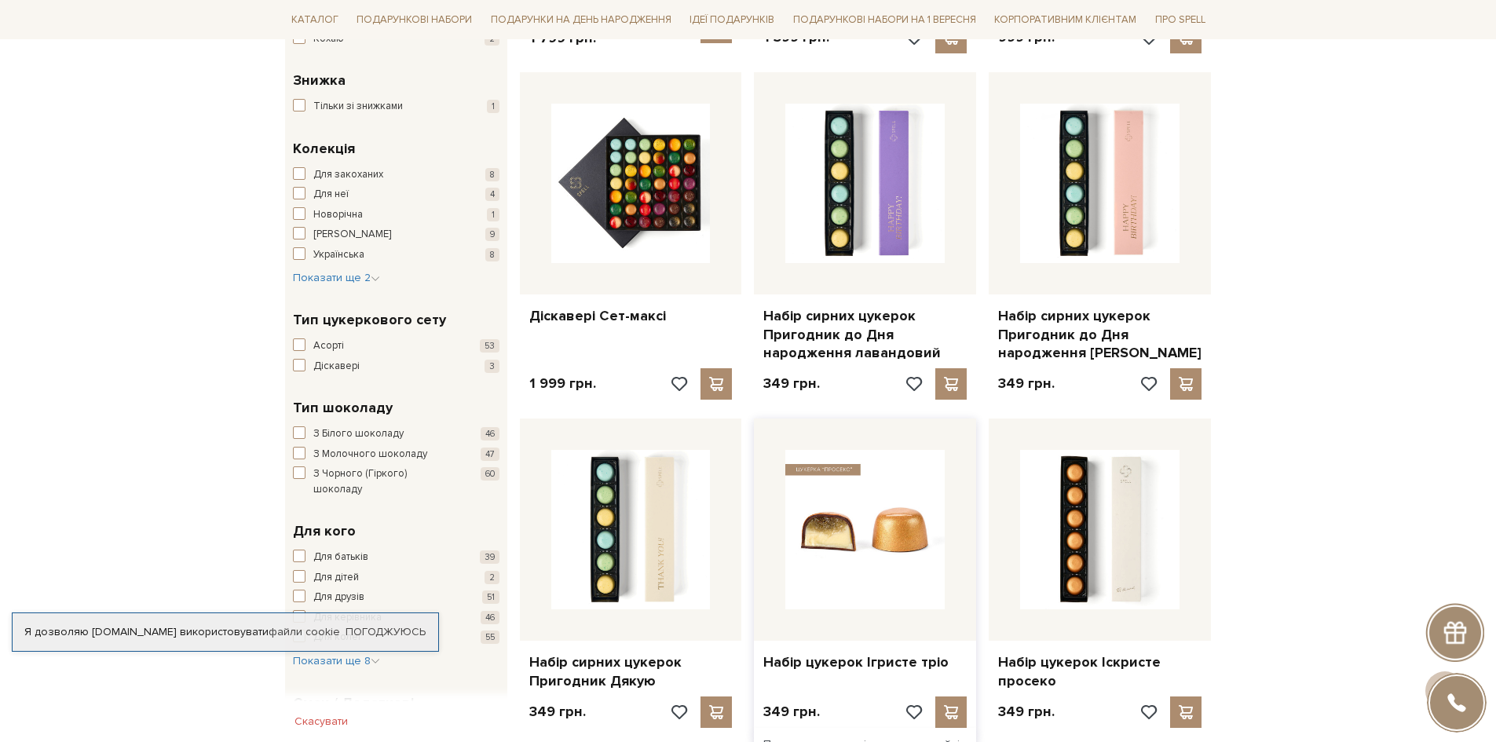
click at [871, 525] on img at bounding box center [864, 529] width 159 height 159
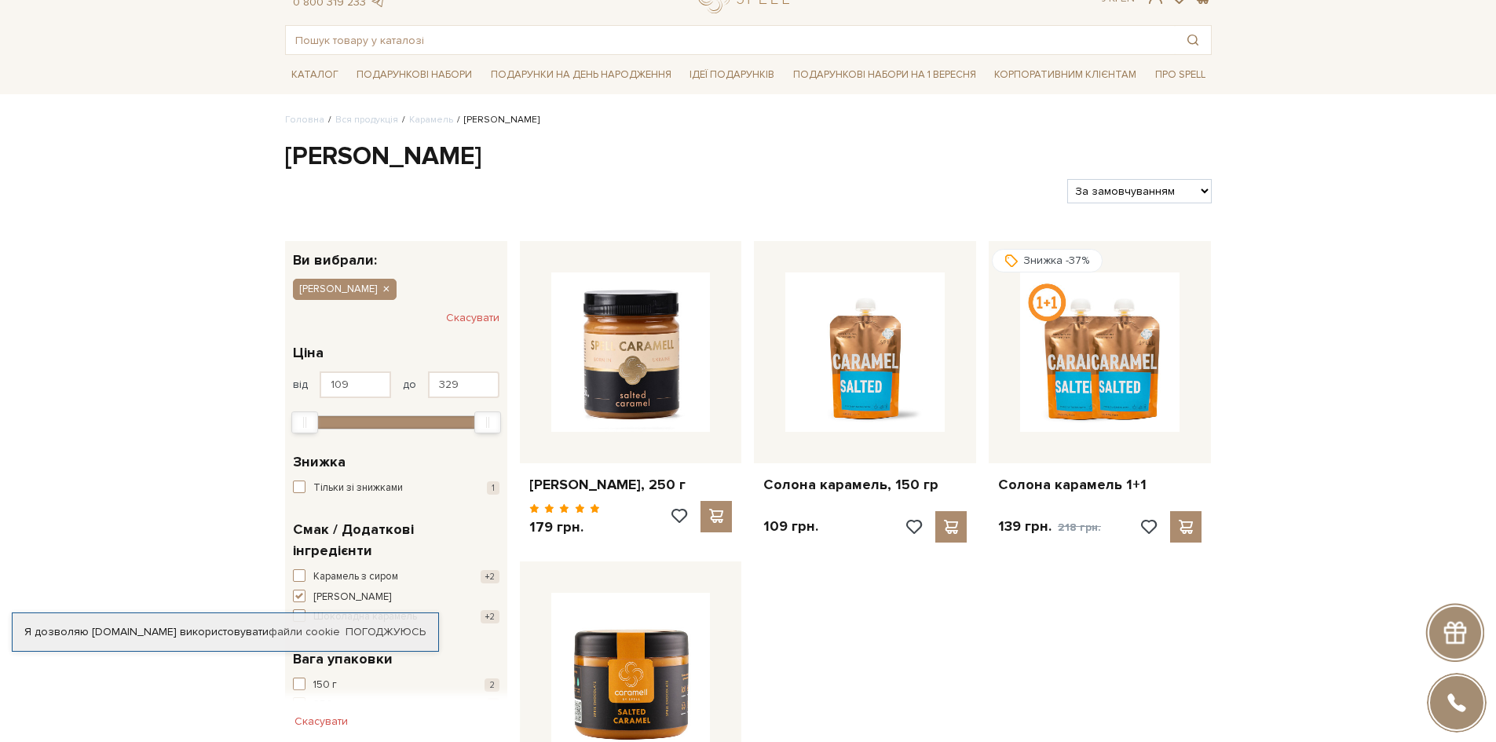
scroll to position [79, 0]
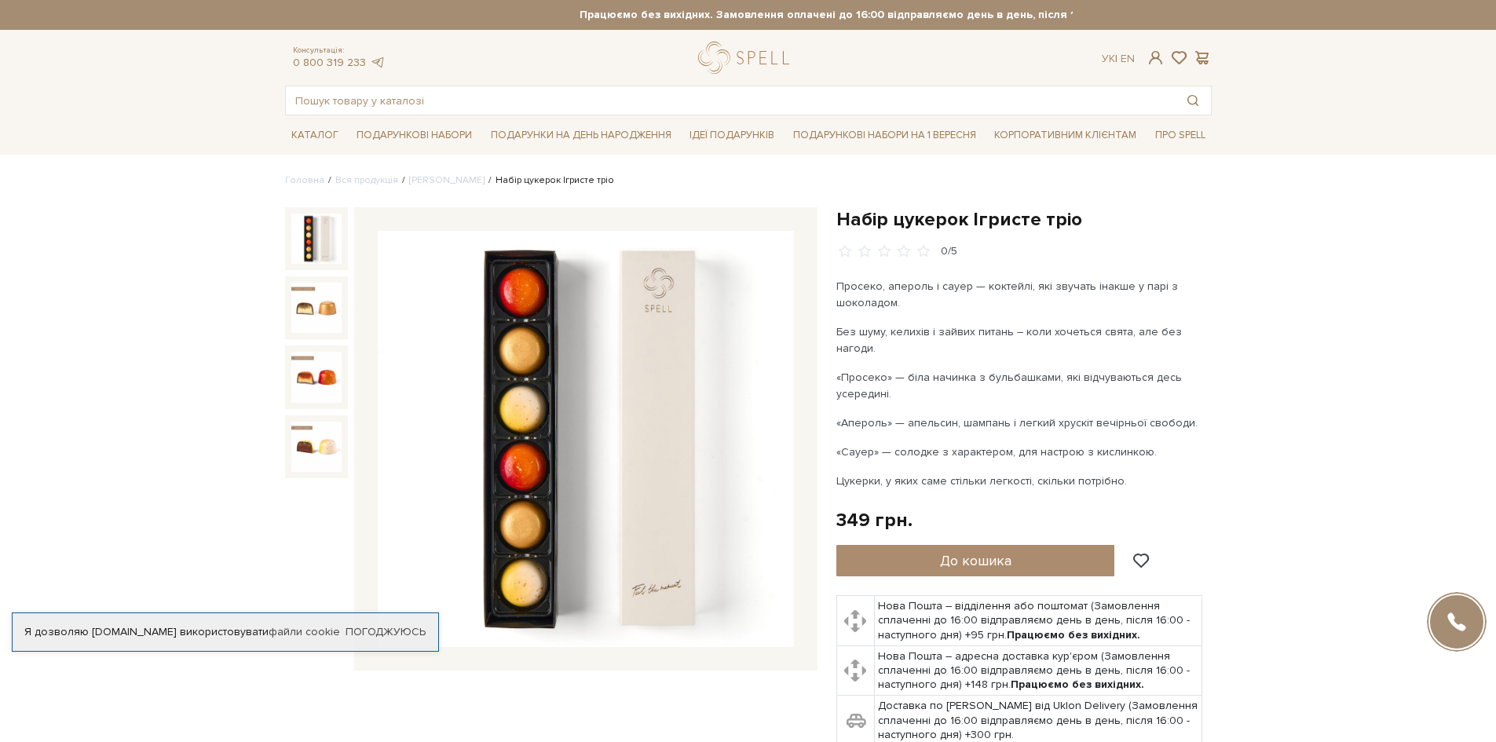
click at [331, 312] on img at bounding box center [316, 308] width 50 height 50
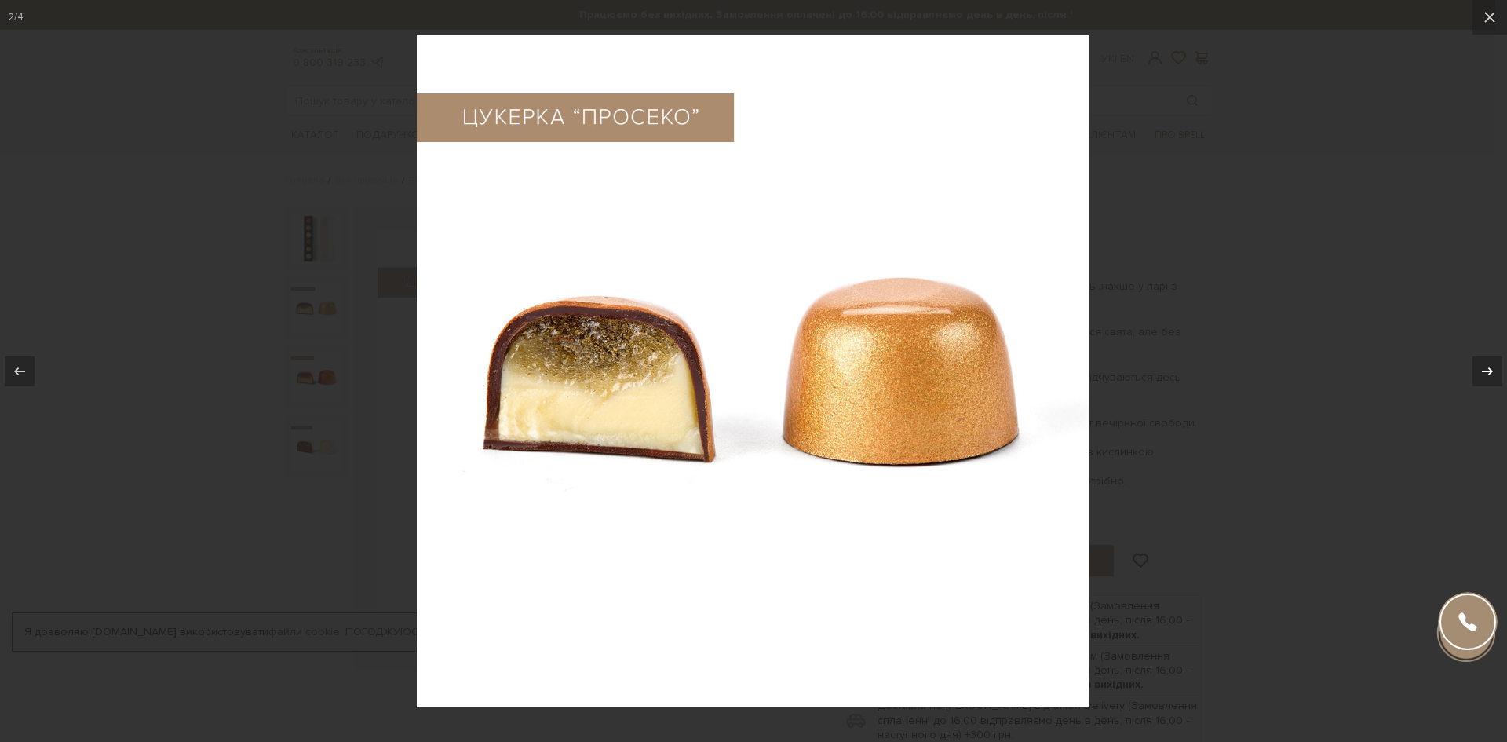
click at [1495, 356] on div at bounding box center [1488, 371] width 30 height 30
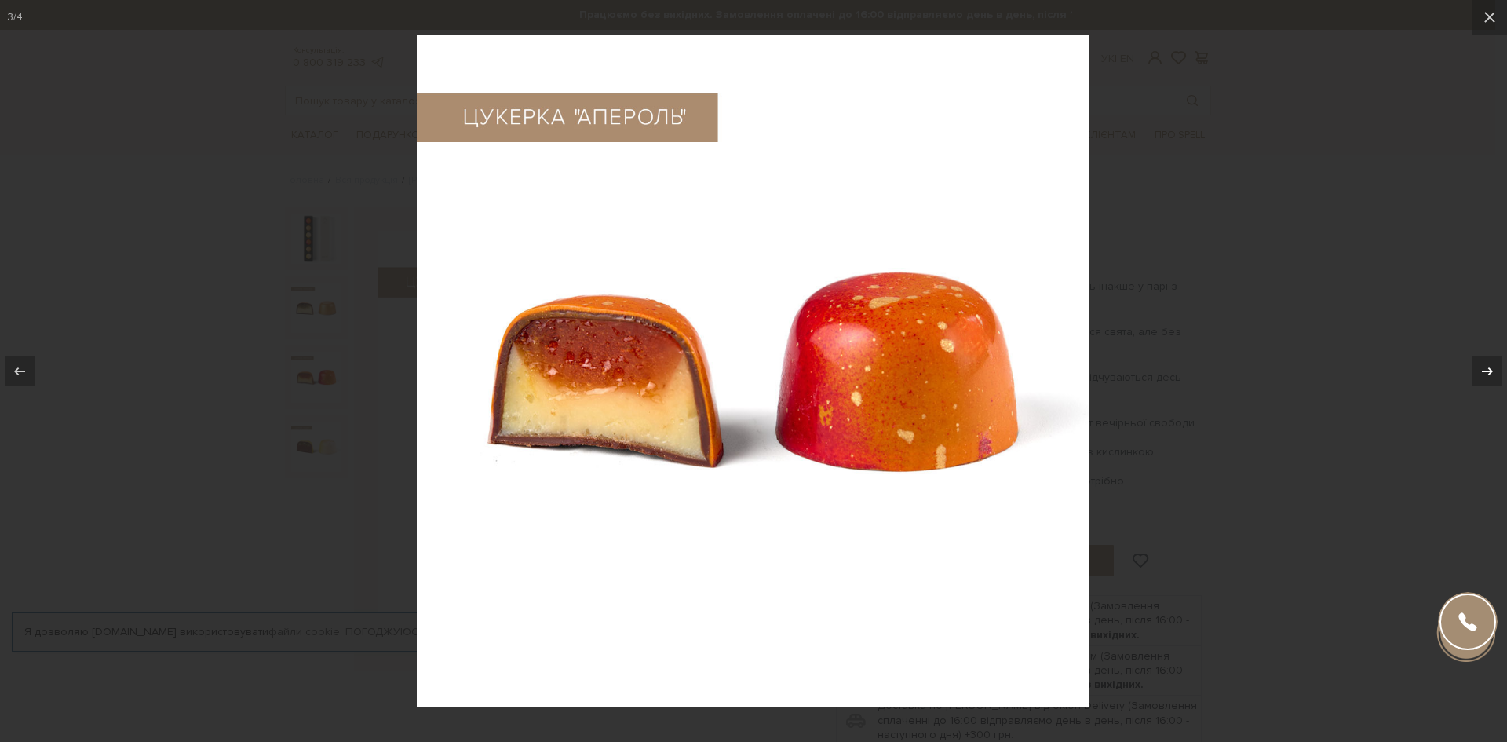
click at [1495, 354] on button at bounding box center [1480, 371] width 55 height 79
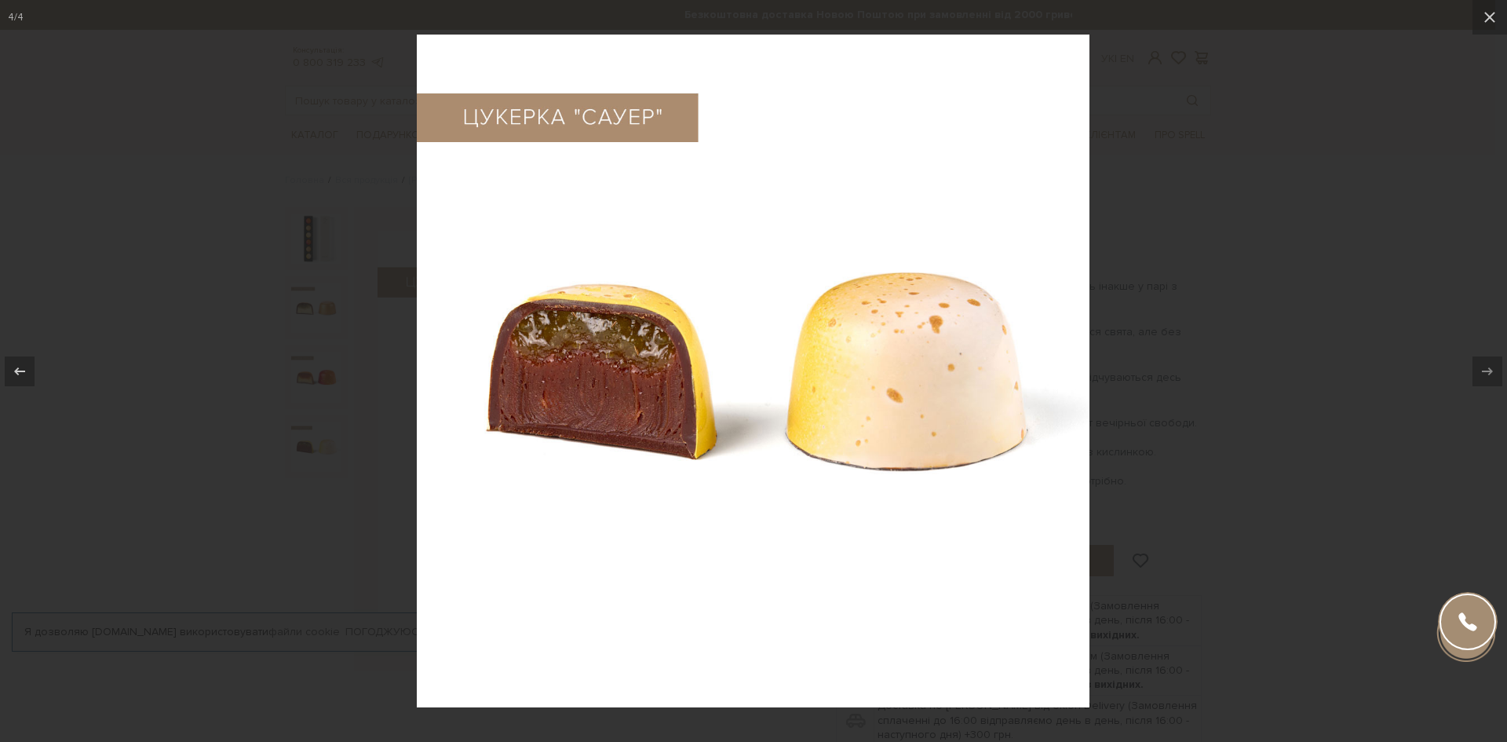
drag, startPoint x: 1482, startPoint y: 7, endPoint x: 1414, endPoint y: 0, distance: 67.9
click at [1489, 1] on button at bounding box center [1490, 17] width 35 height 35
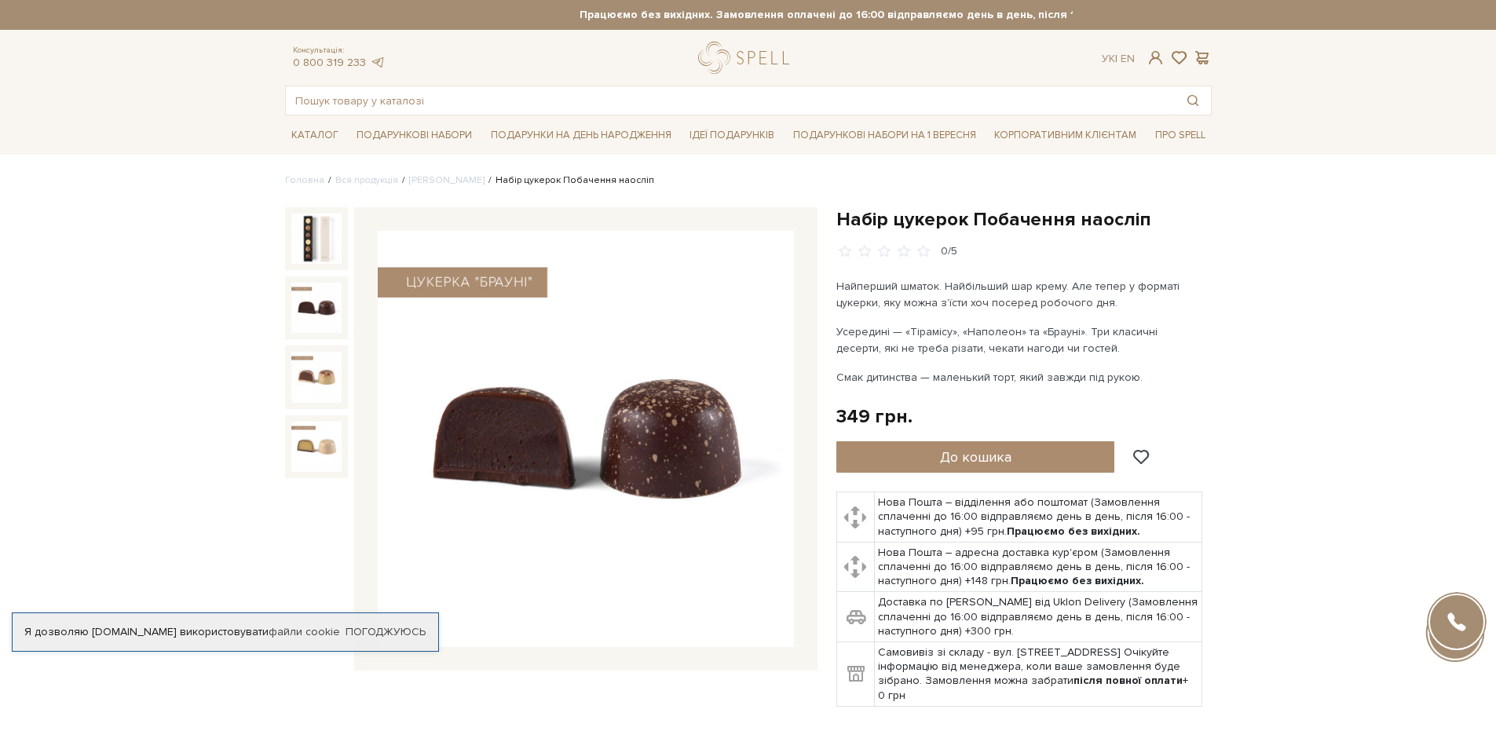
click at [312, 316] on img at bounding box center [316, 308] width 50 height 50
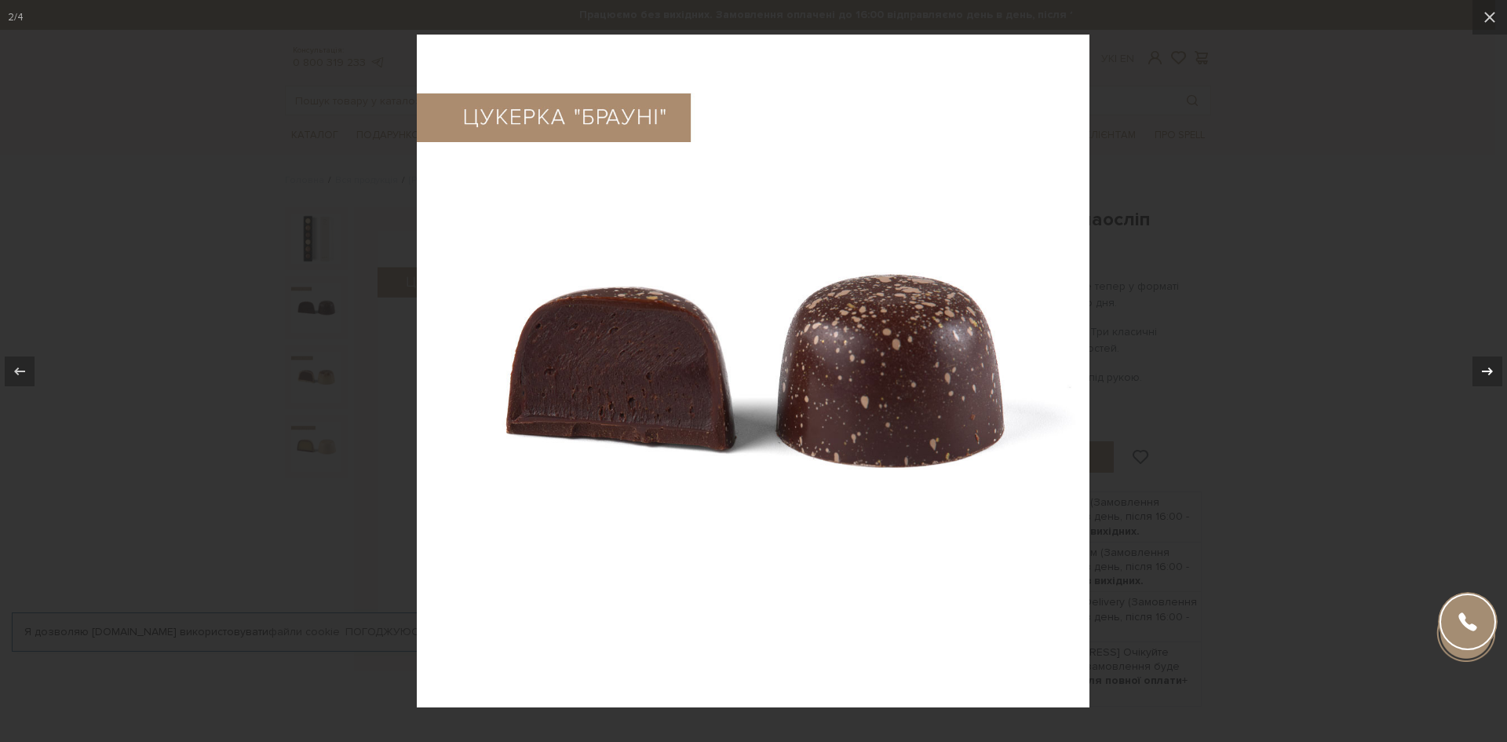
click at [1482, 371] on icon at bounding box center [1487, 371] width 11 height 8
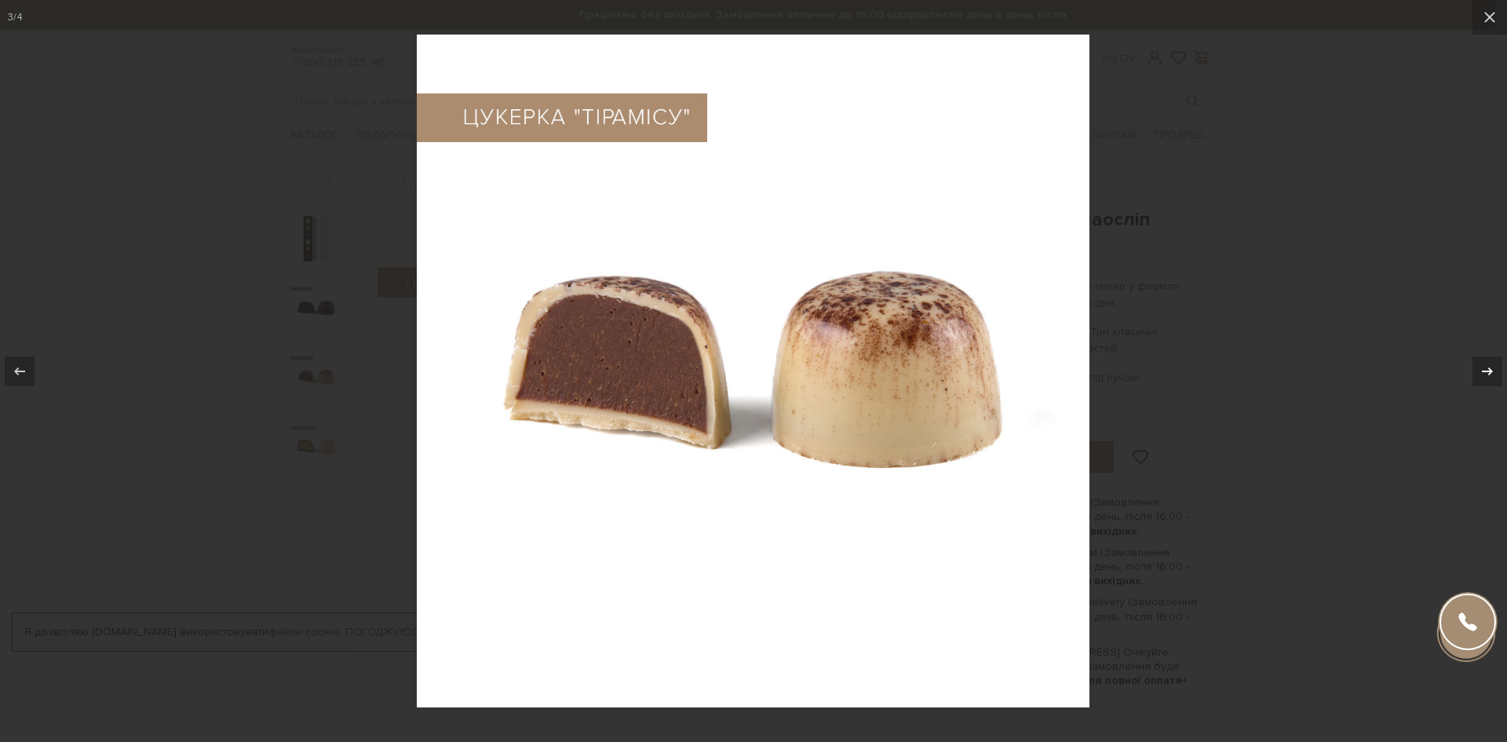
click at [1482, 371] on icon at bounding box center [1487, 371] width 11 height 8
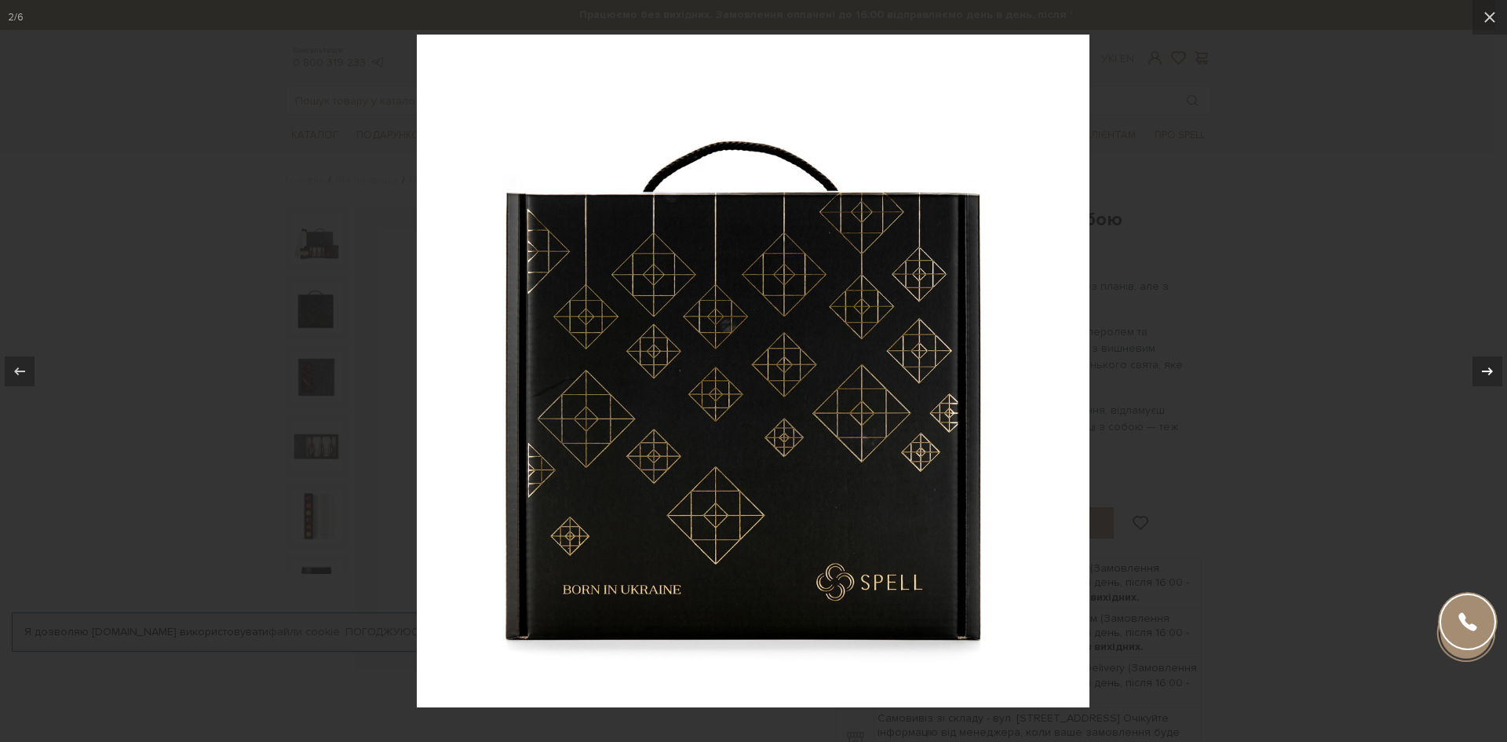
click at [1493, 370] on icon at bounding box center [1487, 371] width 19 height 19
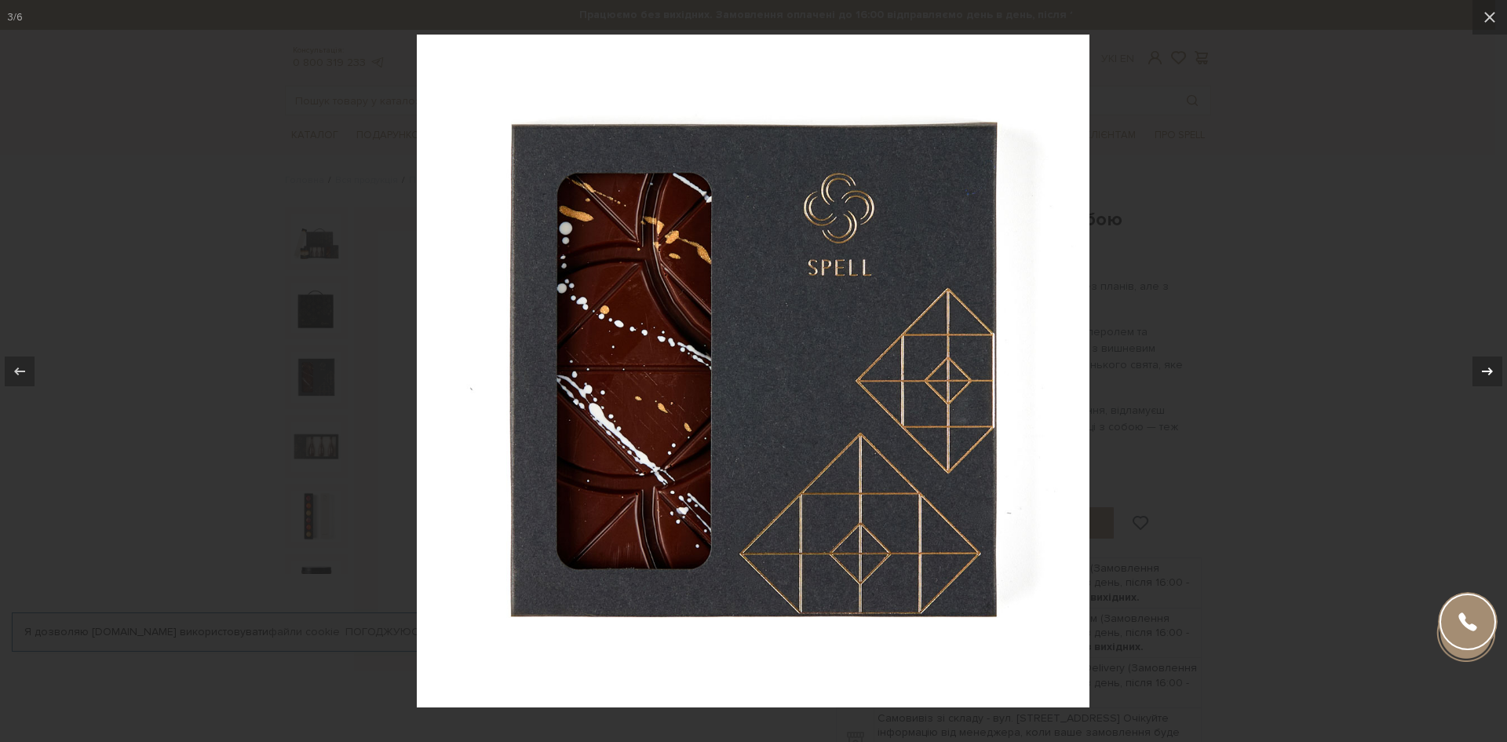
click at [1494, 370] on icon at bounding box center [1487, 371] width 19 height 19
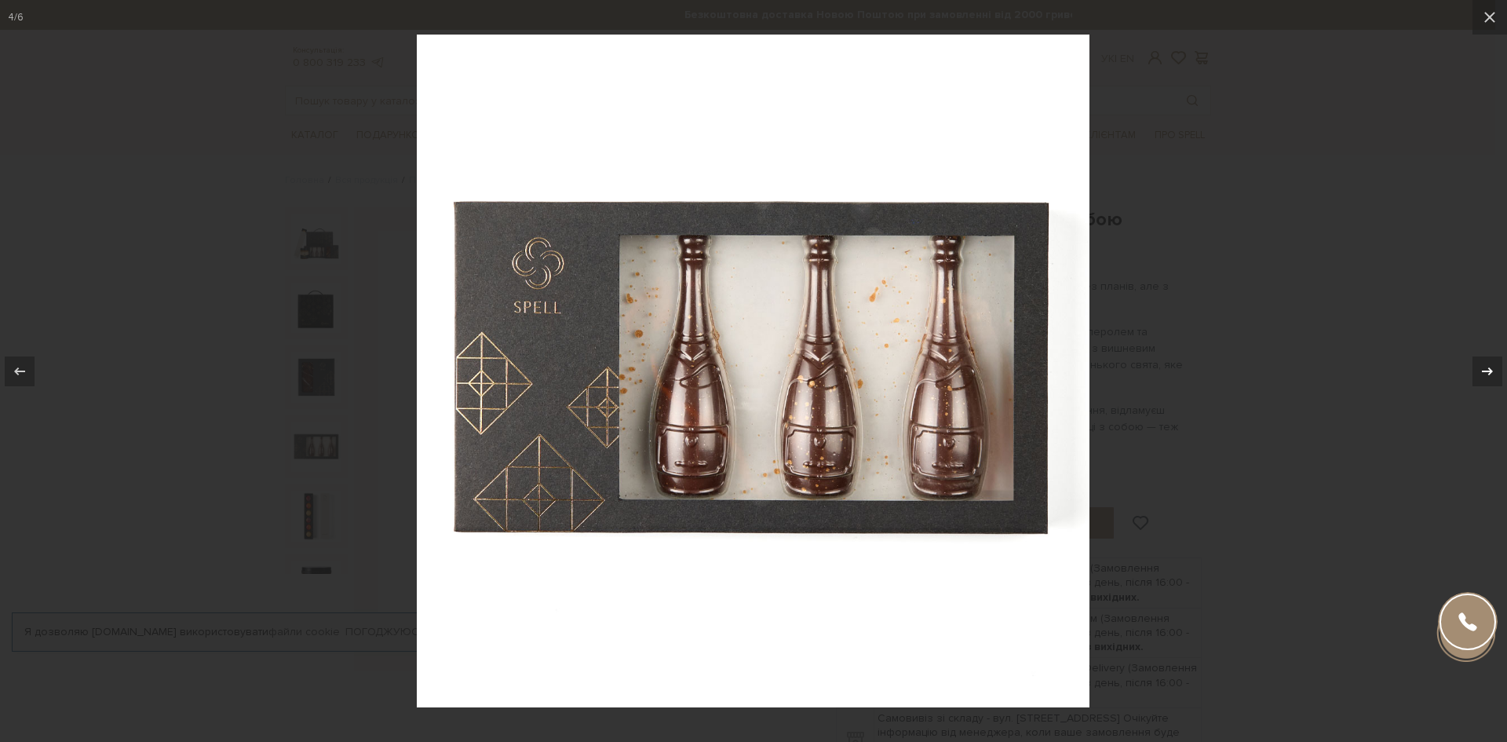
click at [1499, 370] on div at bounding box center [1488, 371] width 30 height 30
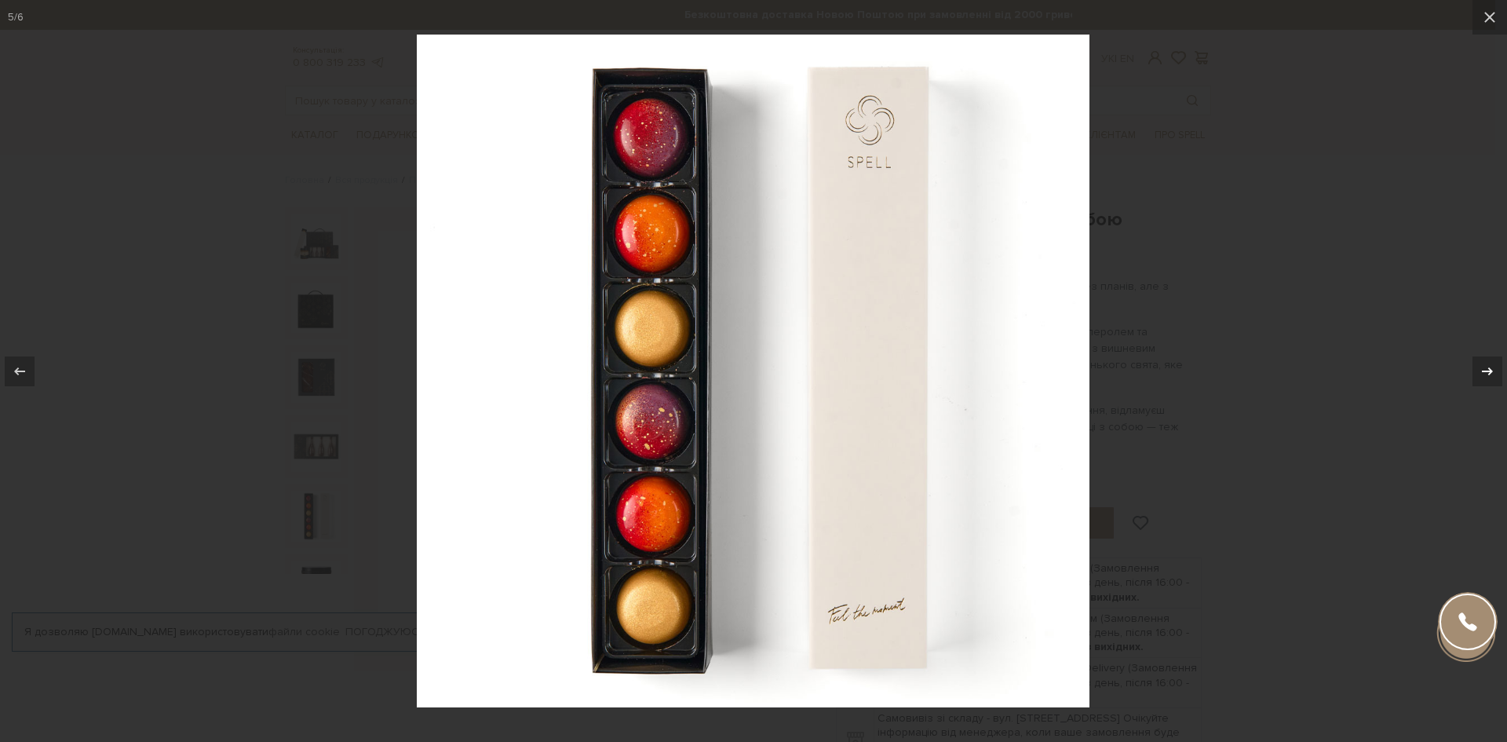
click at [1500, 368] on div at bounding box center [1488, 371] width 30 height 30
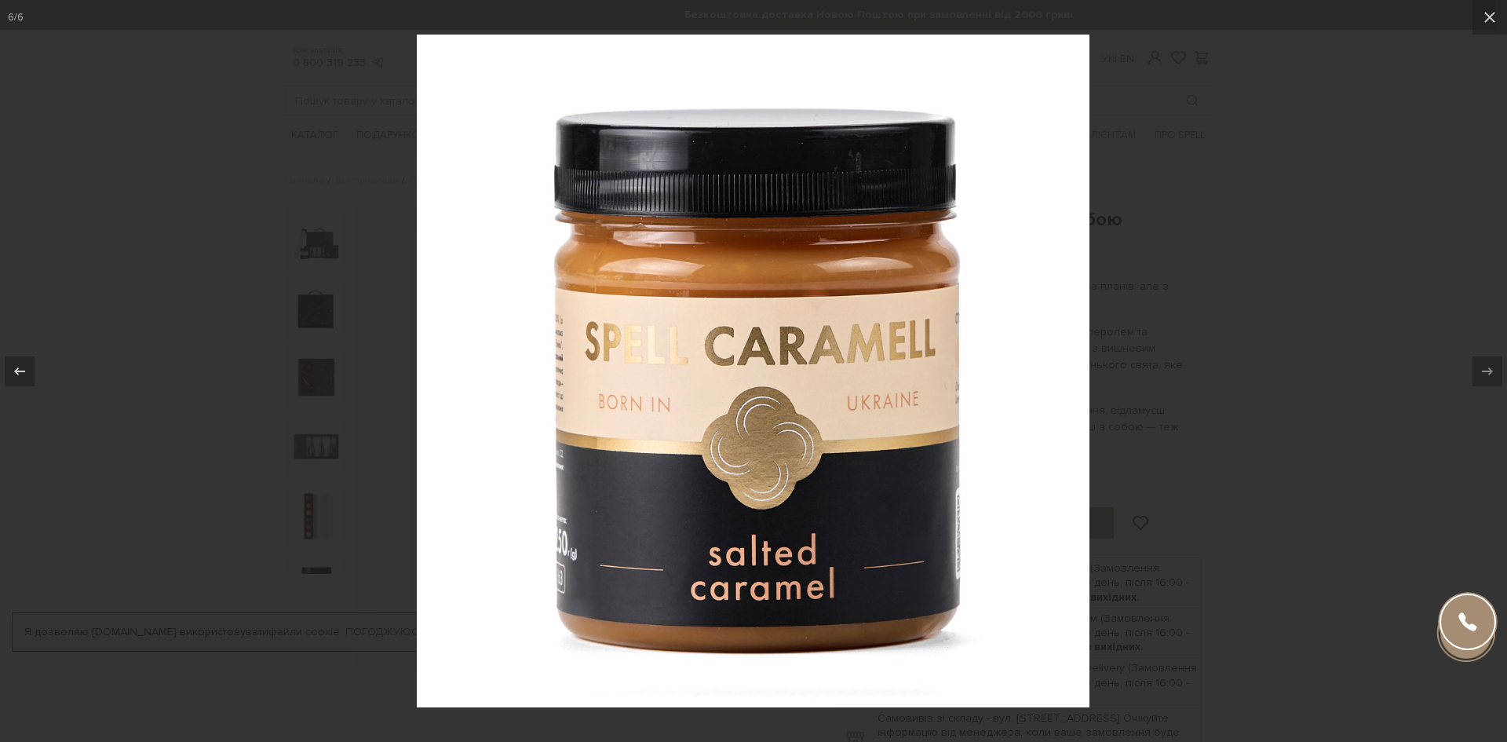
click at [1308, 374] on div at bounding box center [753, 371] width 1507 height 742
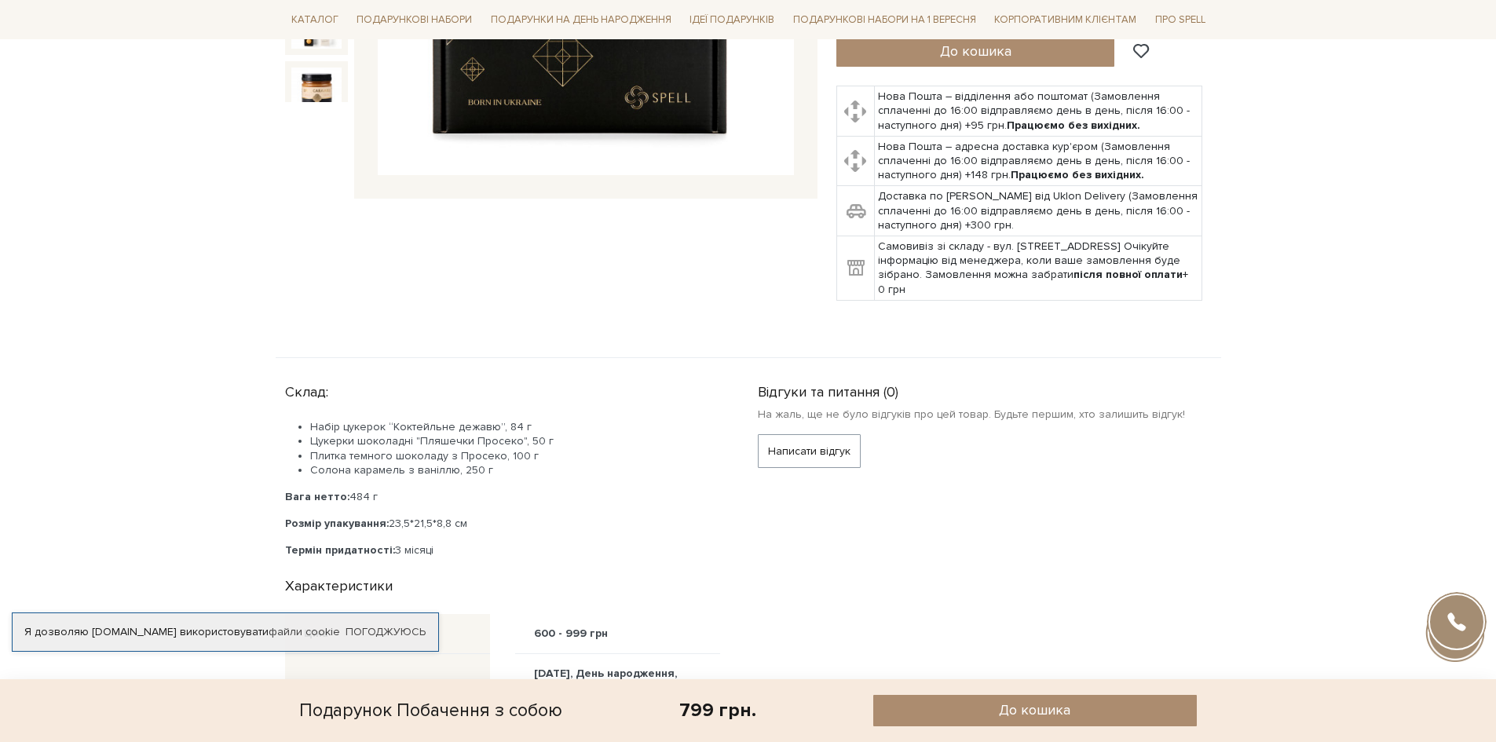
scroll to position [628, 0]
